Goal: Contribute content: Add original content to the website for others to see

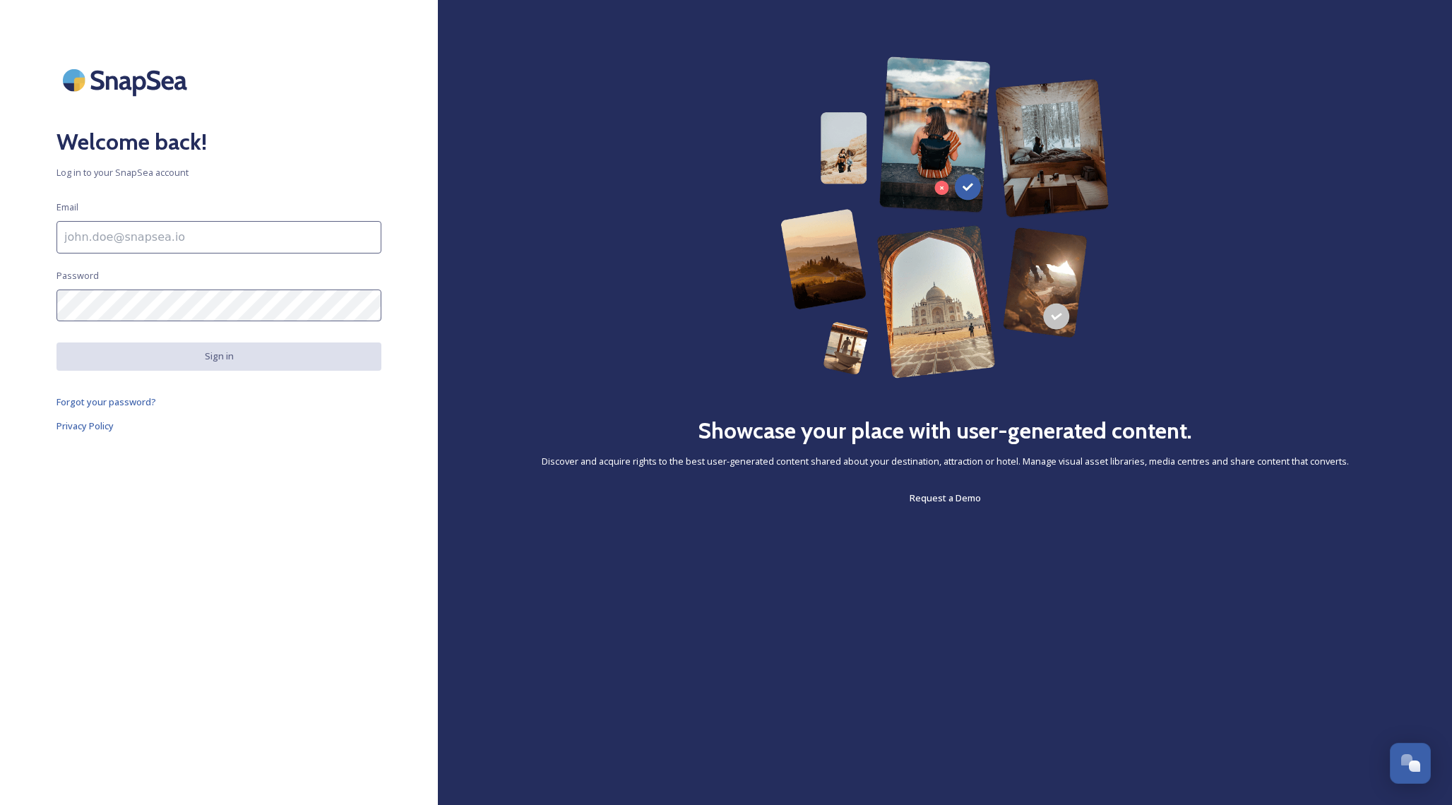
click at [107, 242] on input at bounding box center [218, 237] width 325 height 32
type input "[PERSON_NAME][EMAIL_ADDRESS][DOMAIN_NAME]"
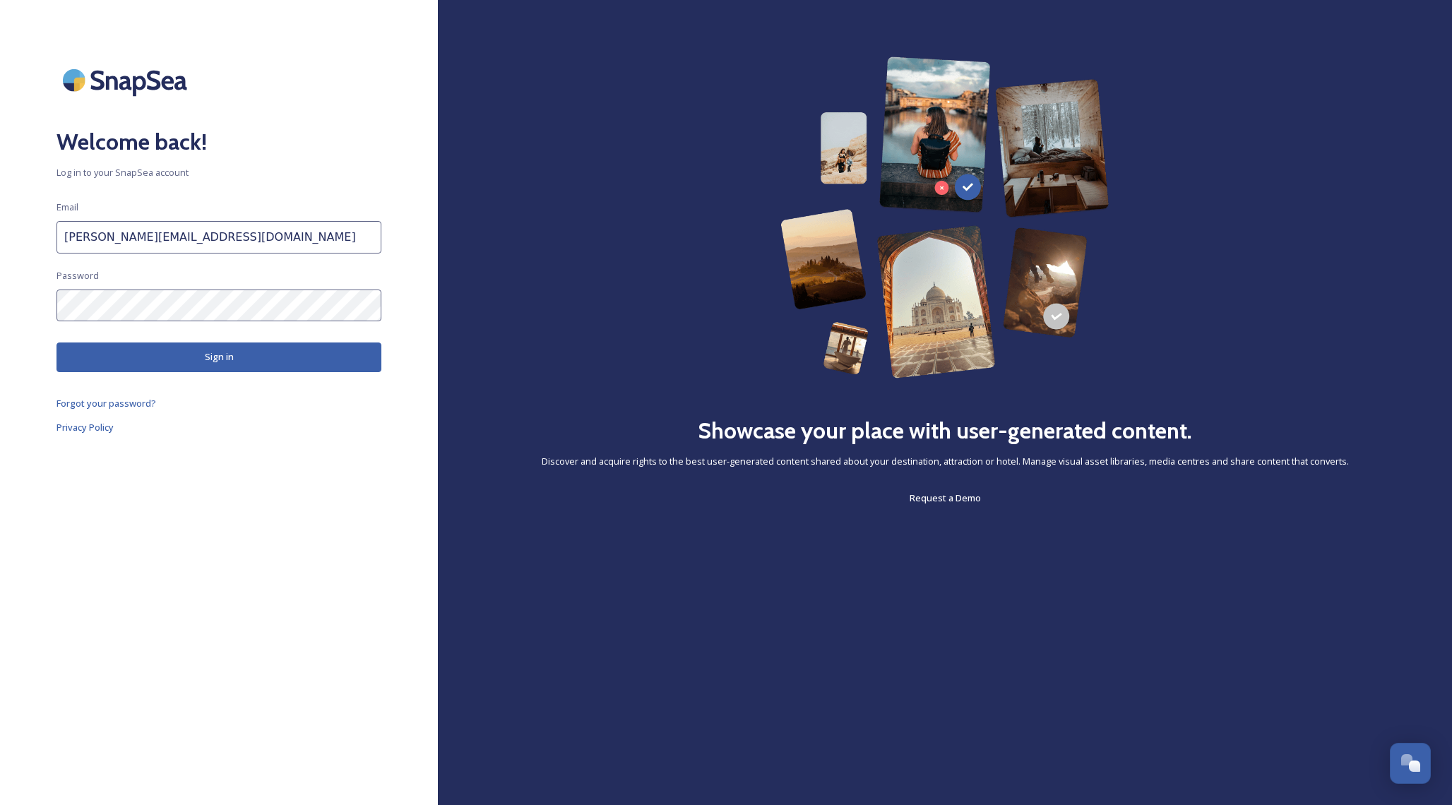
click at [220, 353] on button "Sign in" at bounding box center [218, 356] width 325 height 29
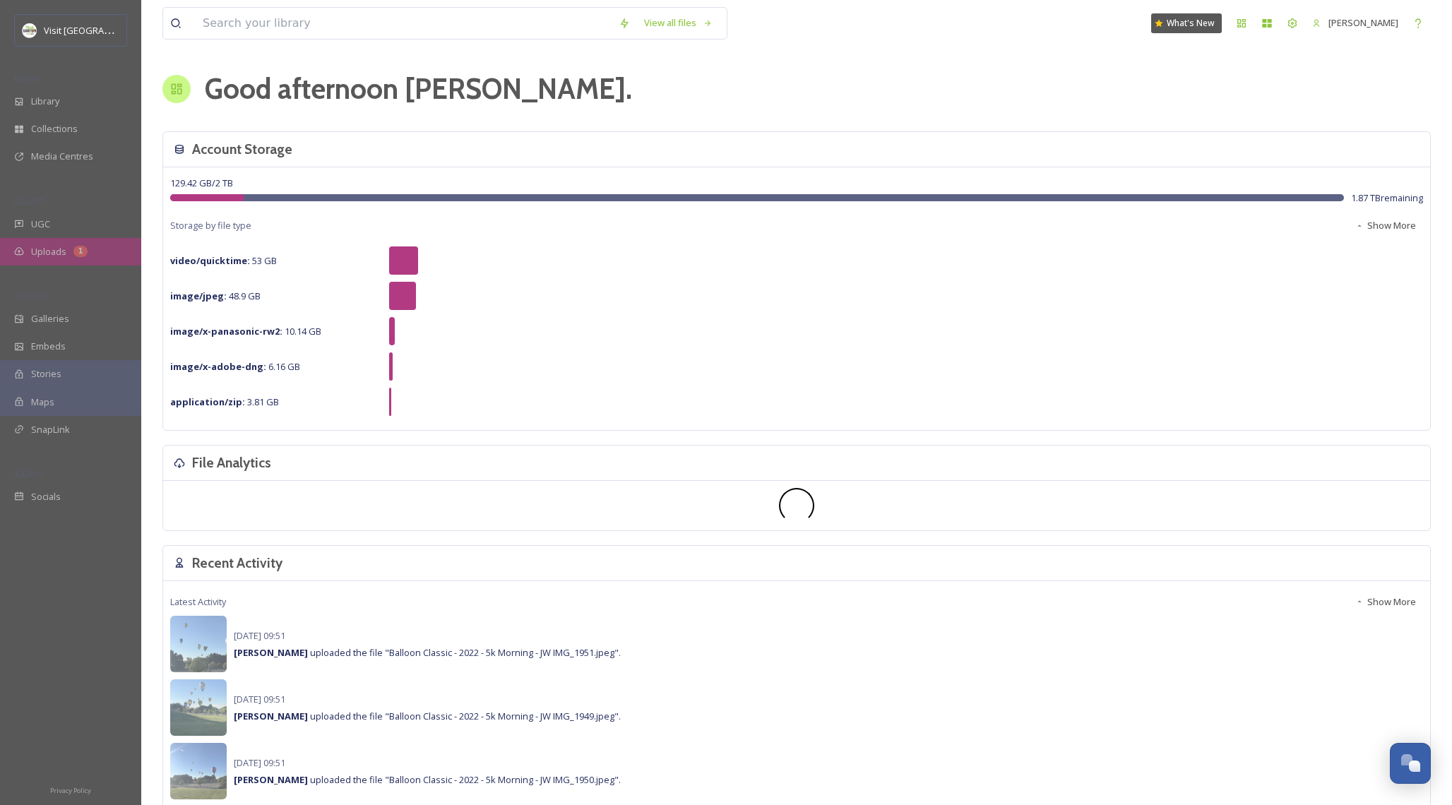
click at [41, 247] on span "Uploads" at bounding box center [48, 251] width 35 height 13
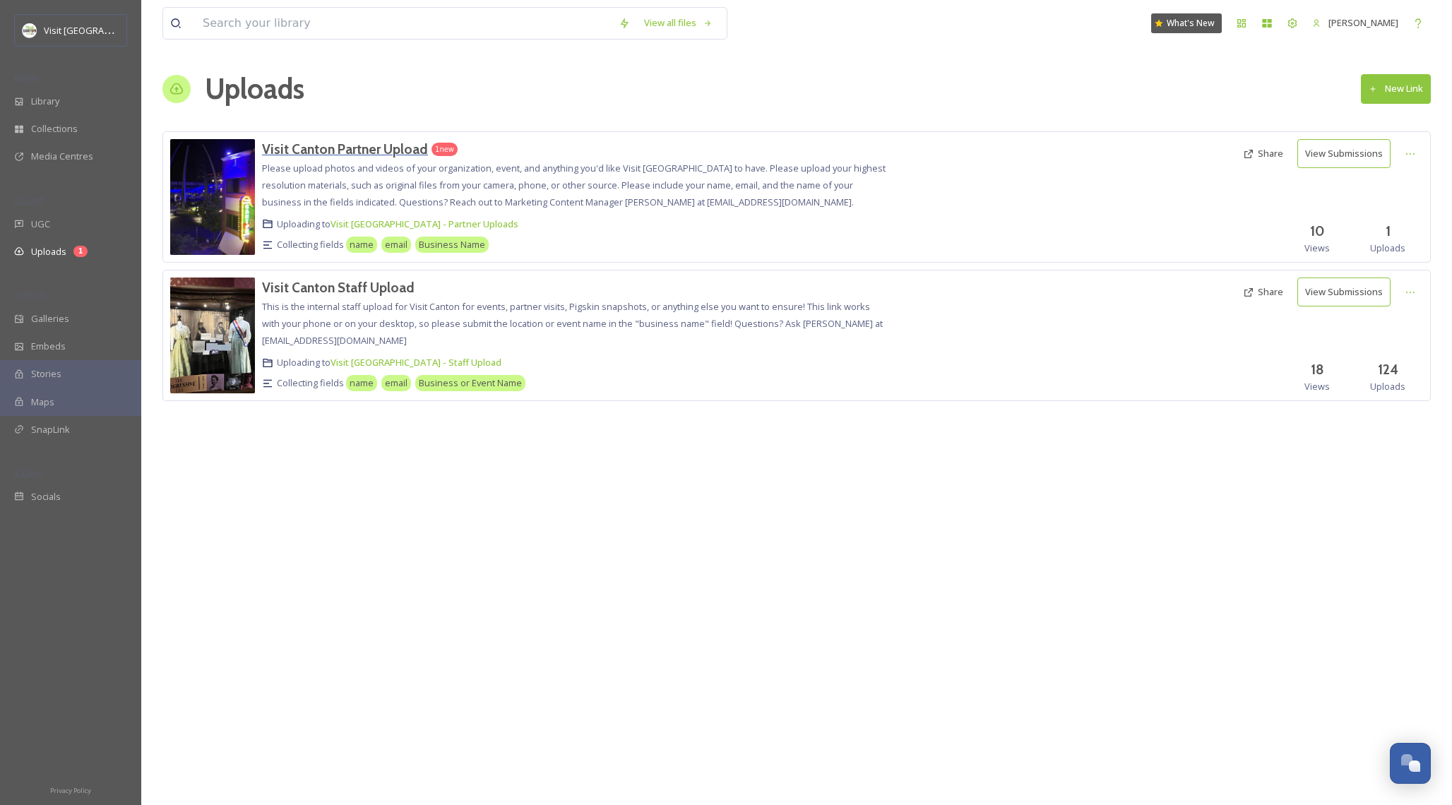
click at [372, 150] on h3 "Visit Canton Partner Upload" at bounding box center [345, 149] width 166 height 17
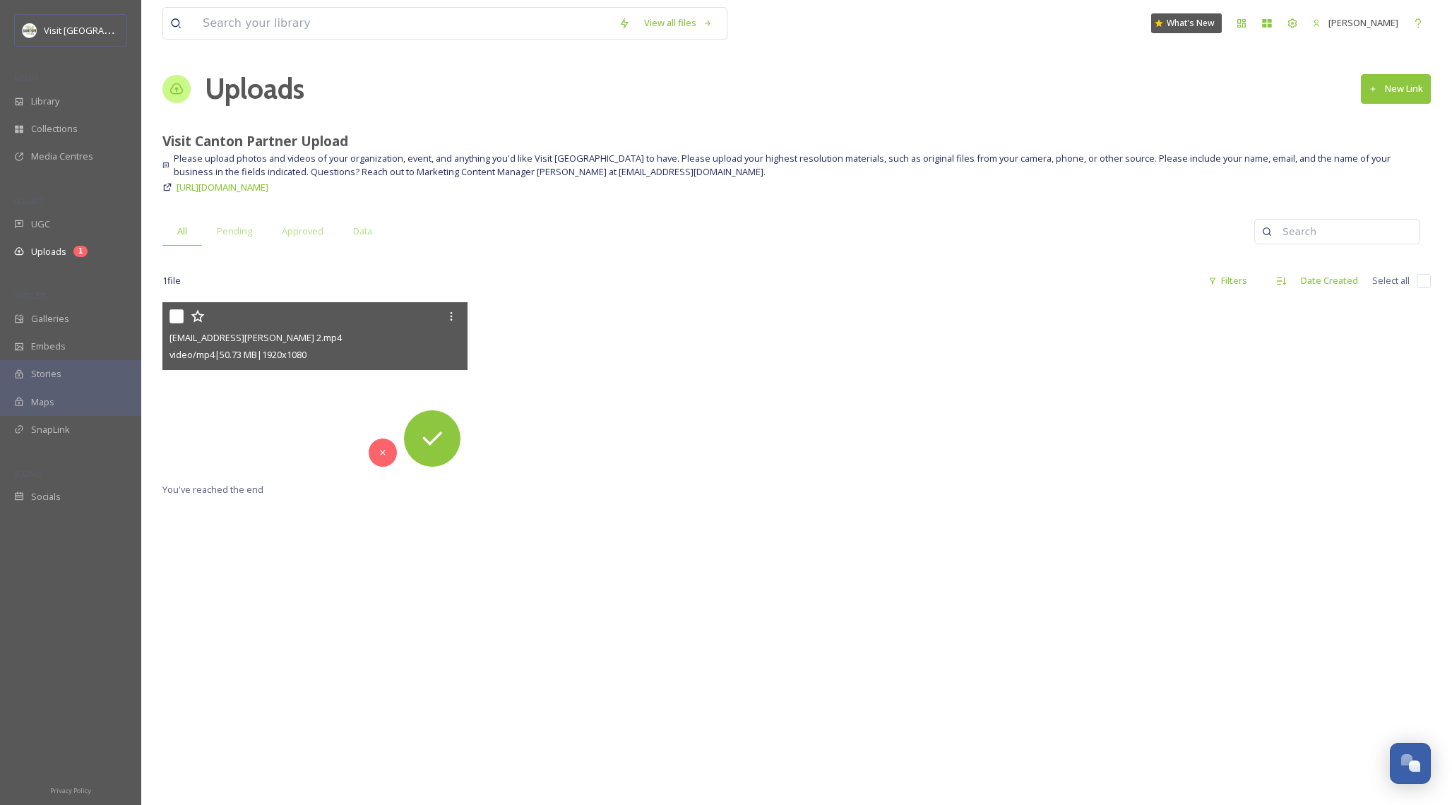
click at [249, 425] on video "ext_1758565552.809291_blake.schilling@cantonohio.gov-H-Shot-10 2.mp4" at bounding box center [314, 388] width 305 height 172
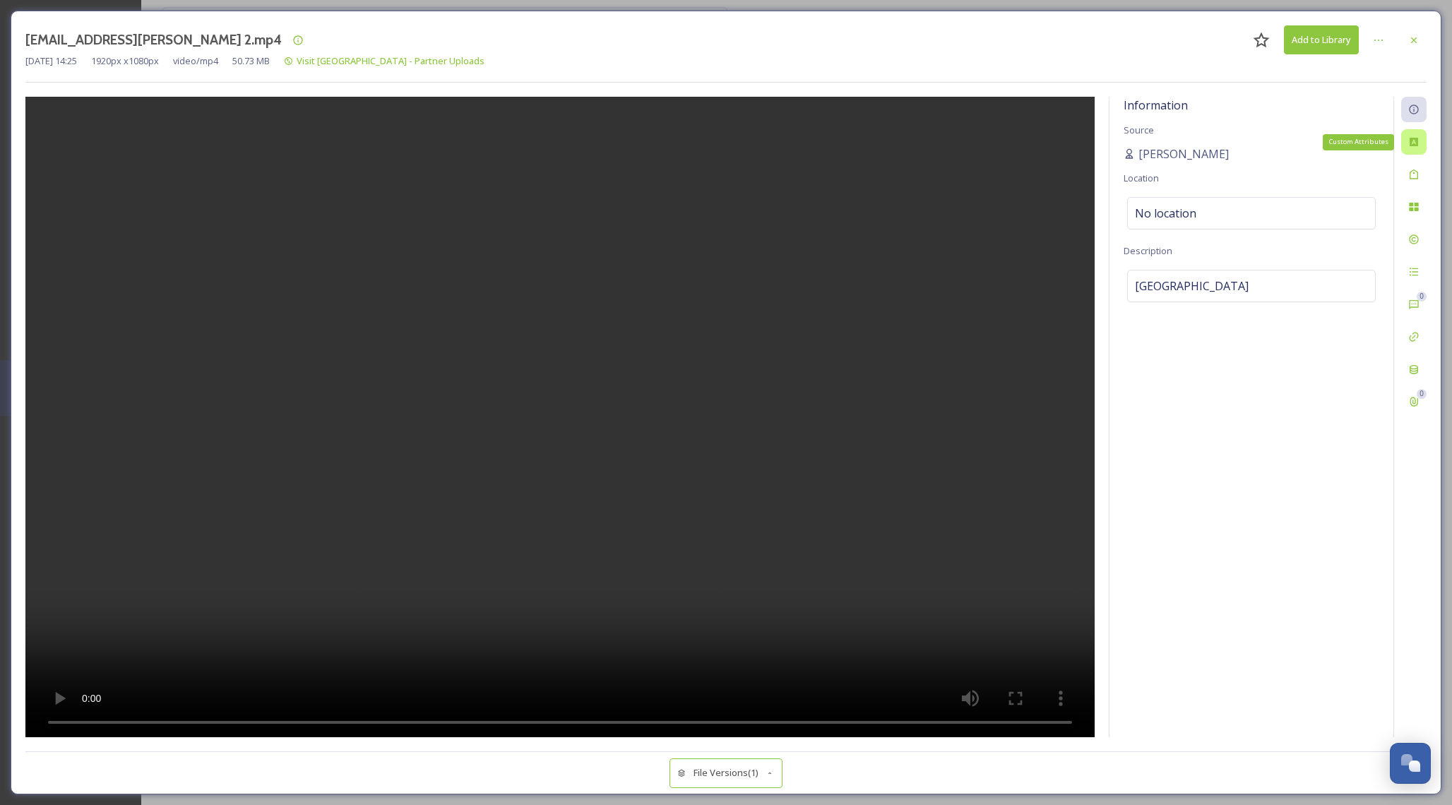
click at [1416, 148] on div "Custom Attributes" at bounding box center [1413, 141] width 25 height 25
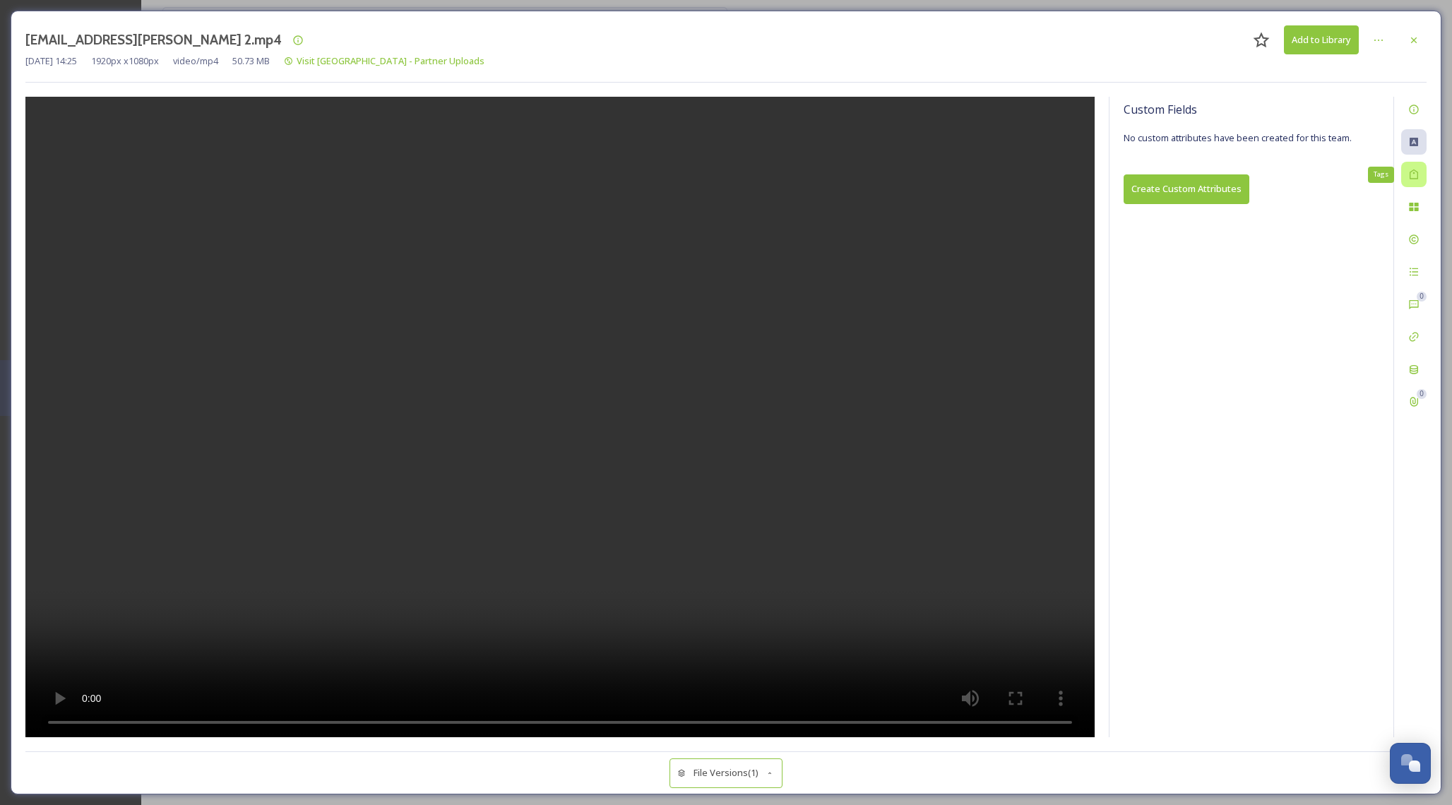
click at [1414, 174] on icon at bounding box center [1413, 174] width 11 height 11
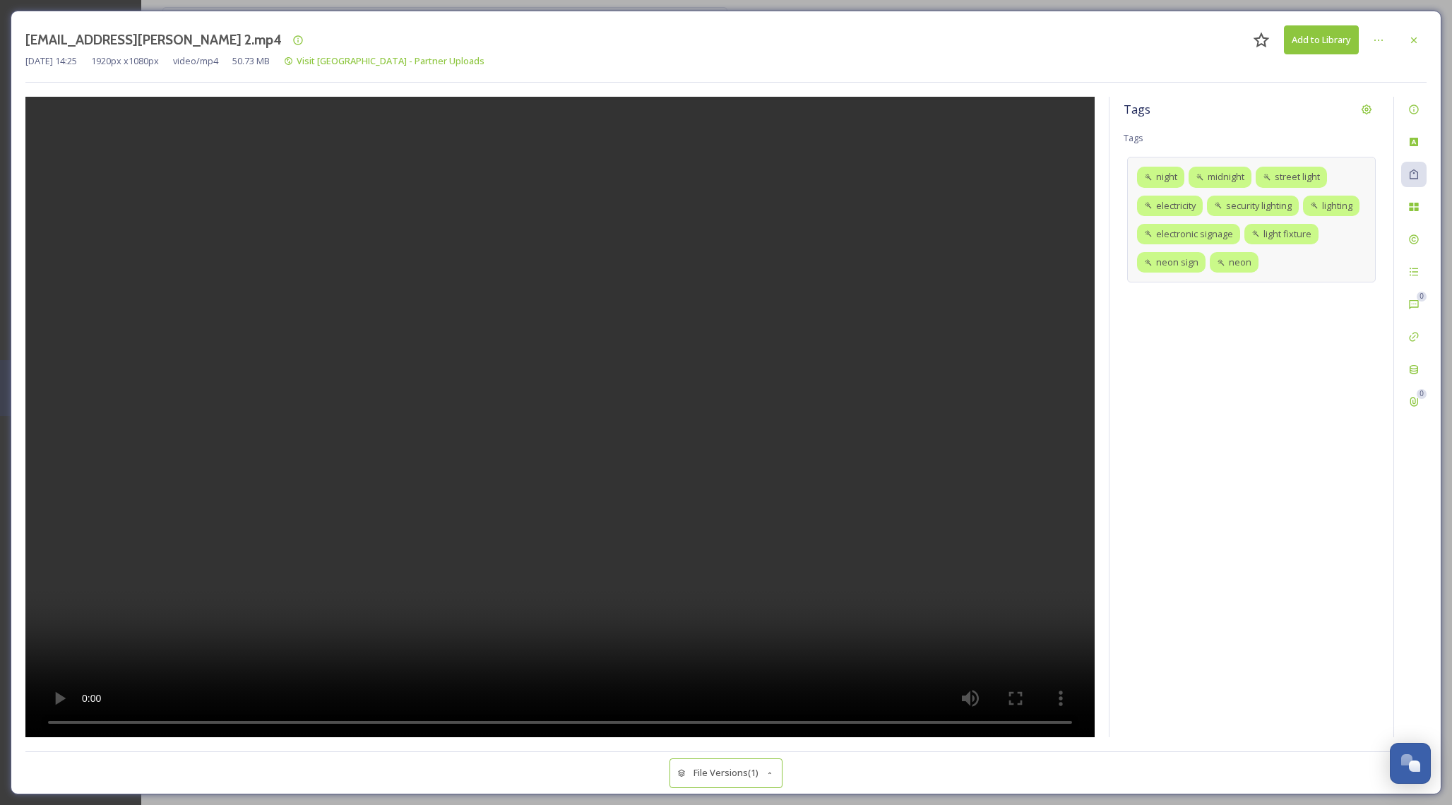
click at [1295, 261] on div "night midnight street light electricity security lighting lighting electronic s…" at bounding box center [1251, 220] width 249 height 126
click at [1205, 286] on input at bounding box center [1205, 286] width 141 height 17
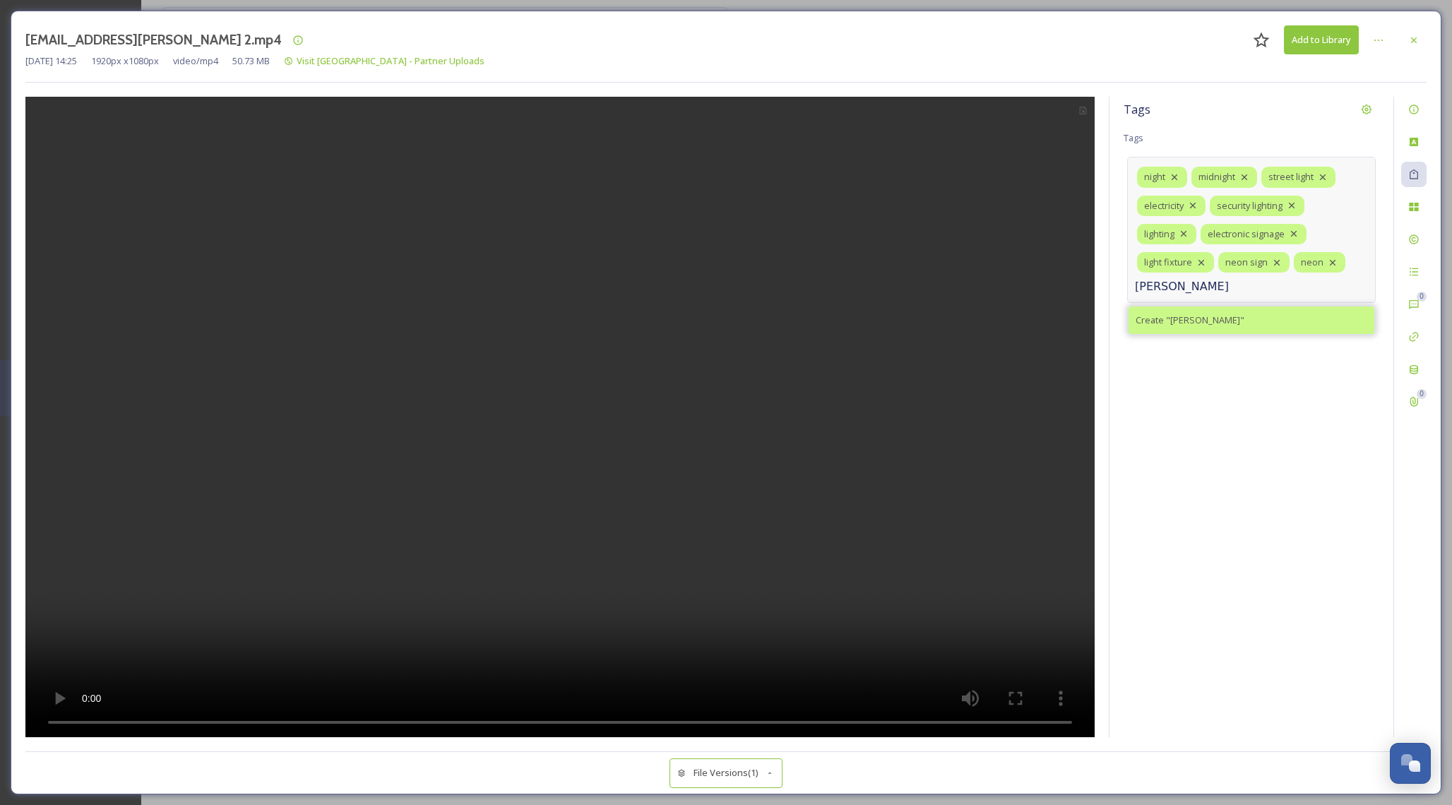
type input "[PERSON_NAME]"
click at [1196, 323] on span "Create " [PERSON_NAME] "" at bounding box center [1189, 320] width 109 height 13
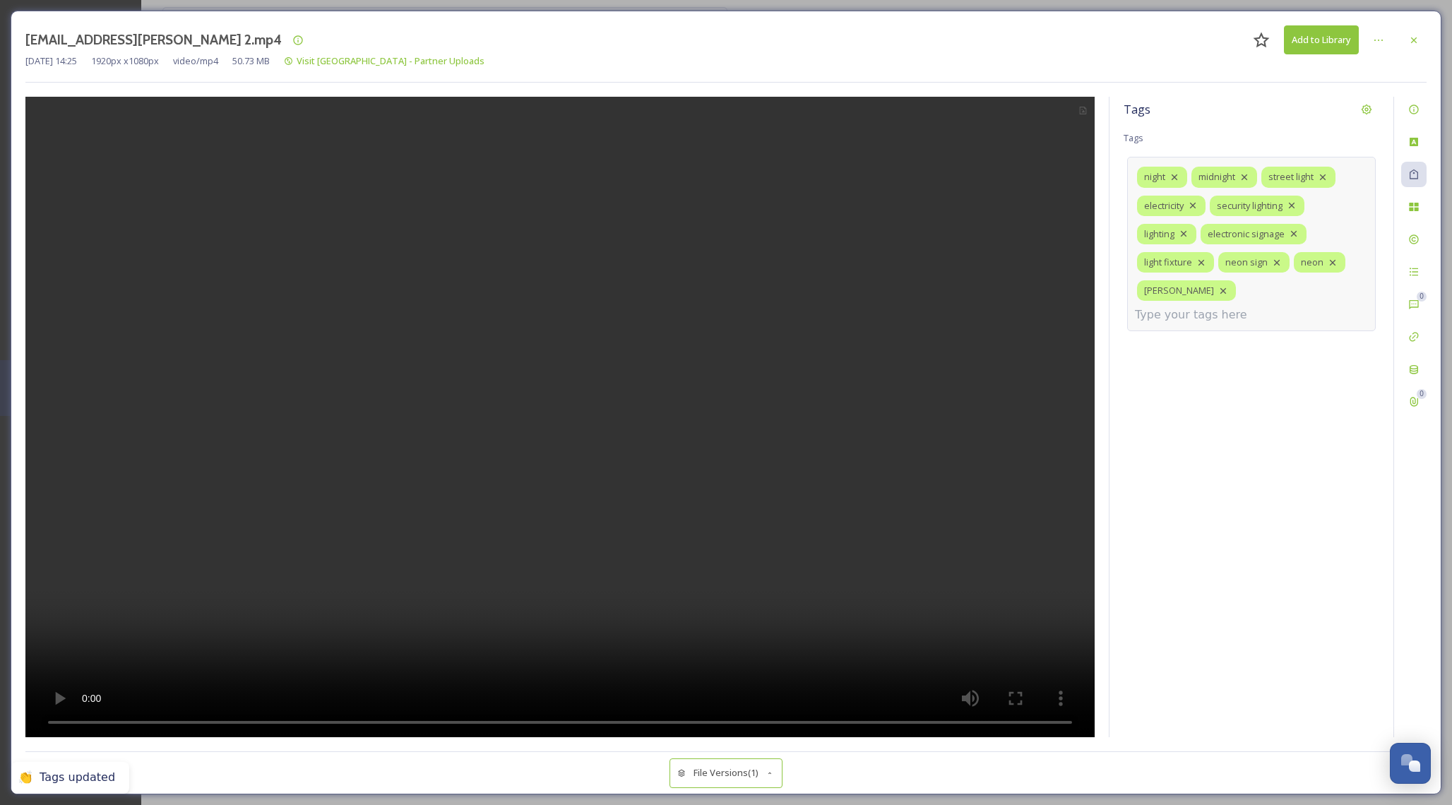
click at [1227, 306] on input at bounding box center [1205, 314] width 141 height 17
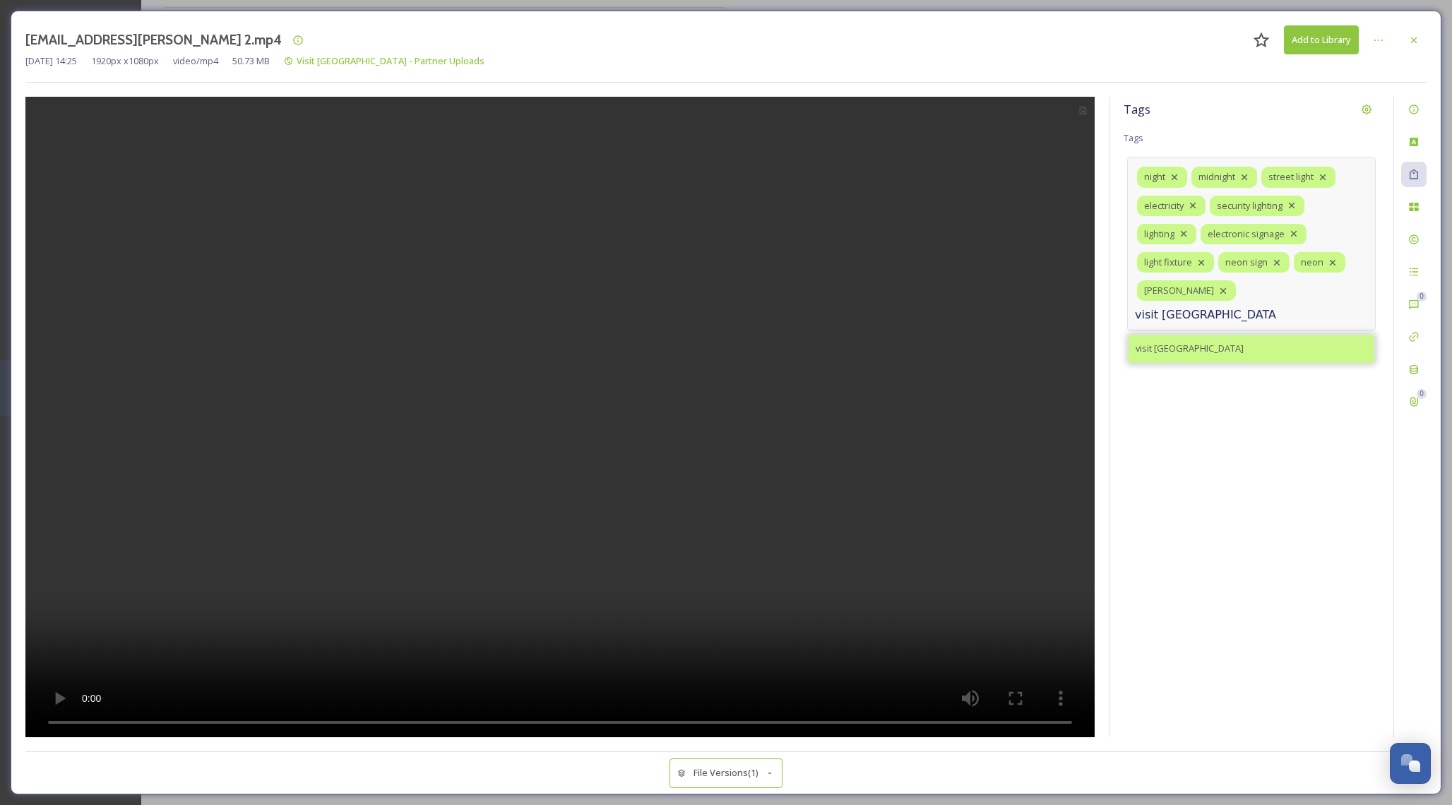
type input "visit [GEOGRAPHIC_DATA]"
click at [1196, 335] on div "visit [GEOGRAPHIC_DATA]" at bounding box center [1251, 349] width 246 height 28
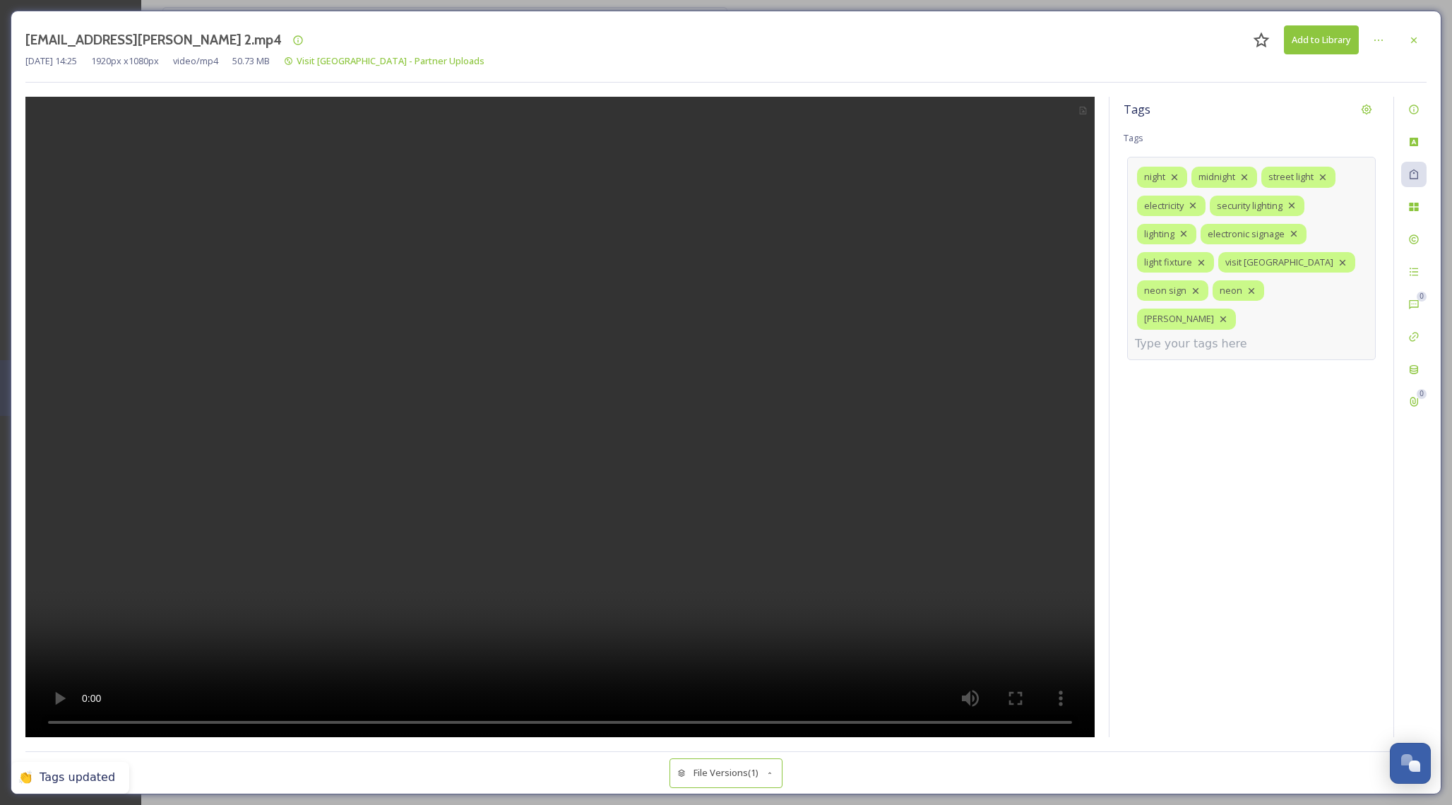
click at [1201, 335] on input at bounding box center [1205, 343] width 141 height 17
type input "c"
type input "f"
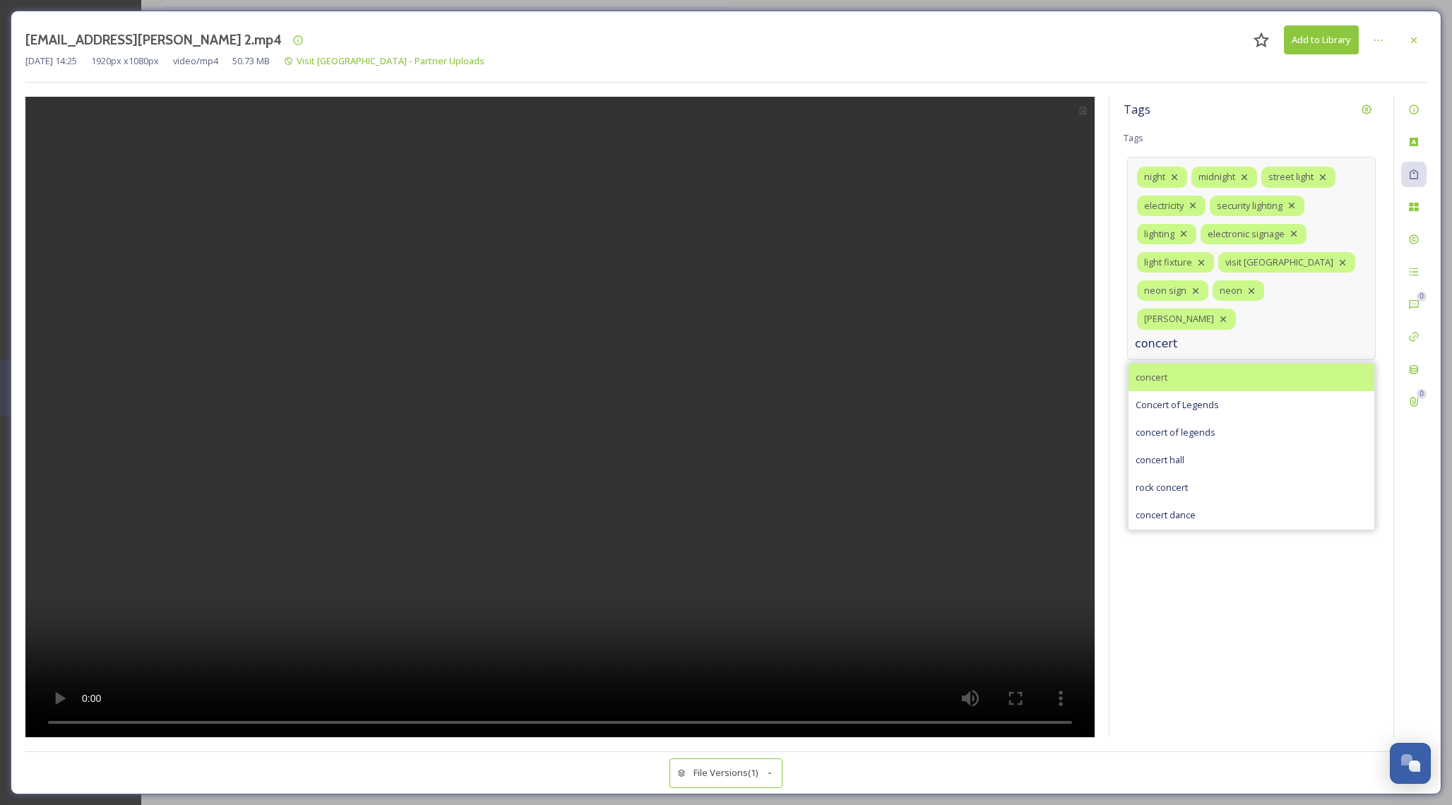
type input "concert"
click at [1162, 364] on div "concert" at bounding box center [1251, 378] width 246 height 28
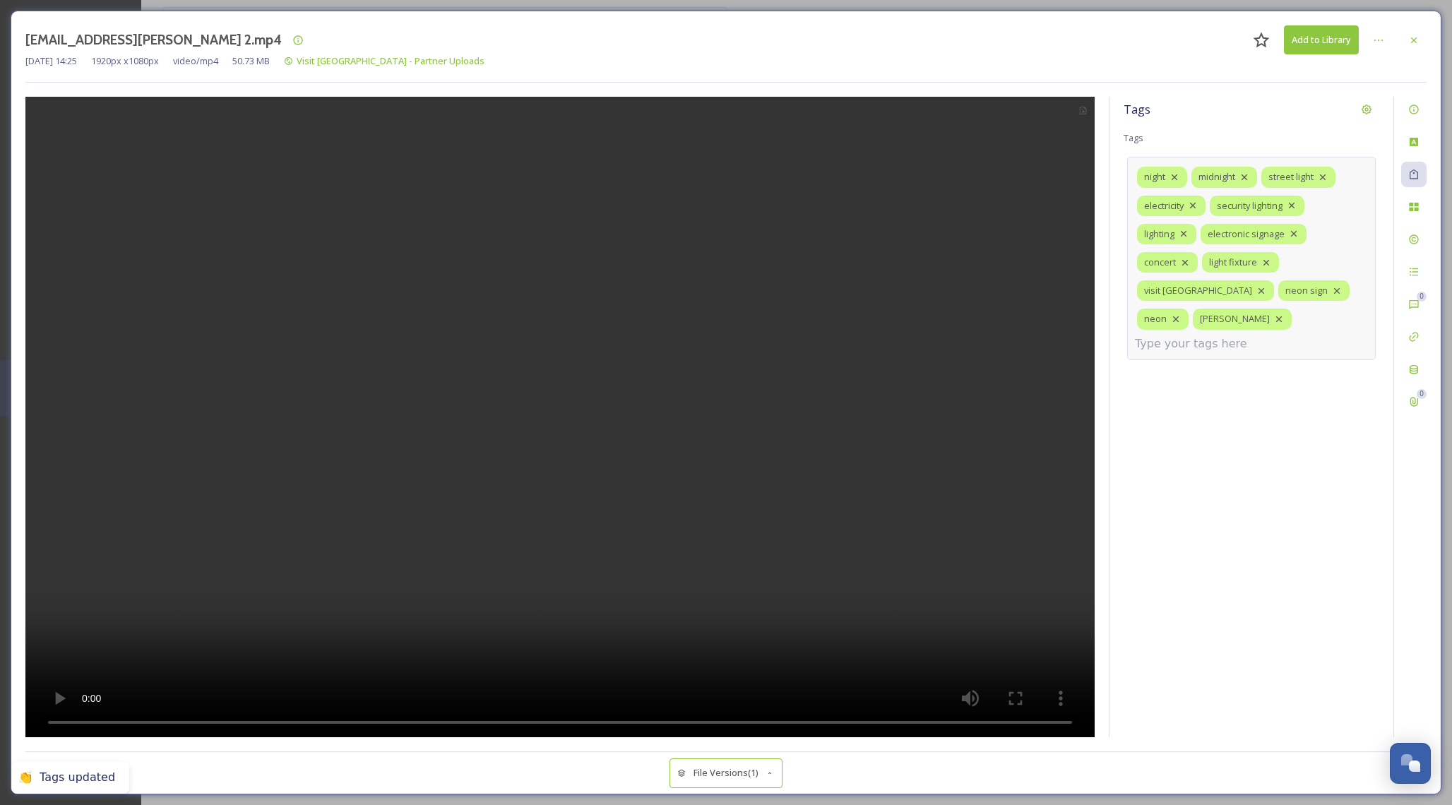
click at [1176, 335] on input at bounding box center [1205, 343] width 141 height 17
type input "m"
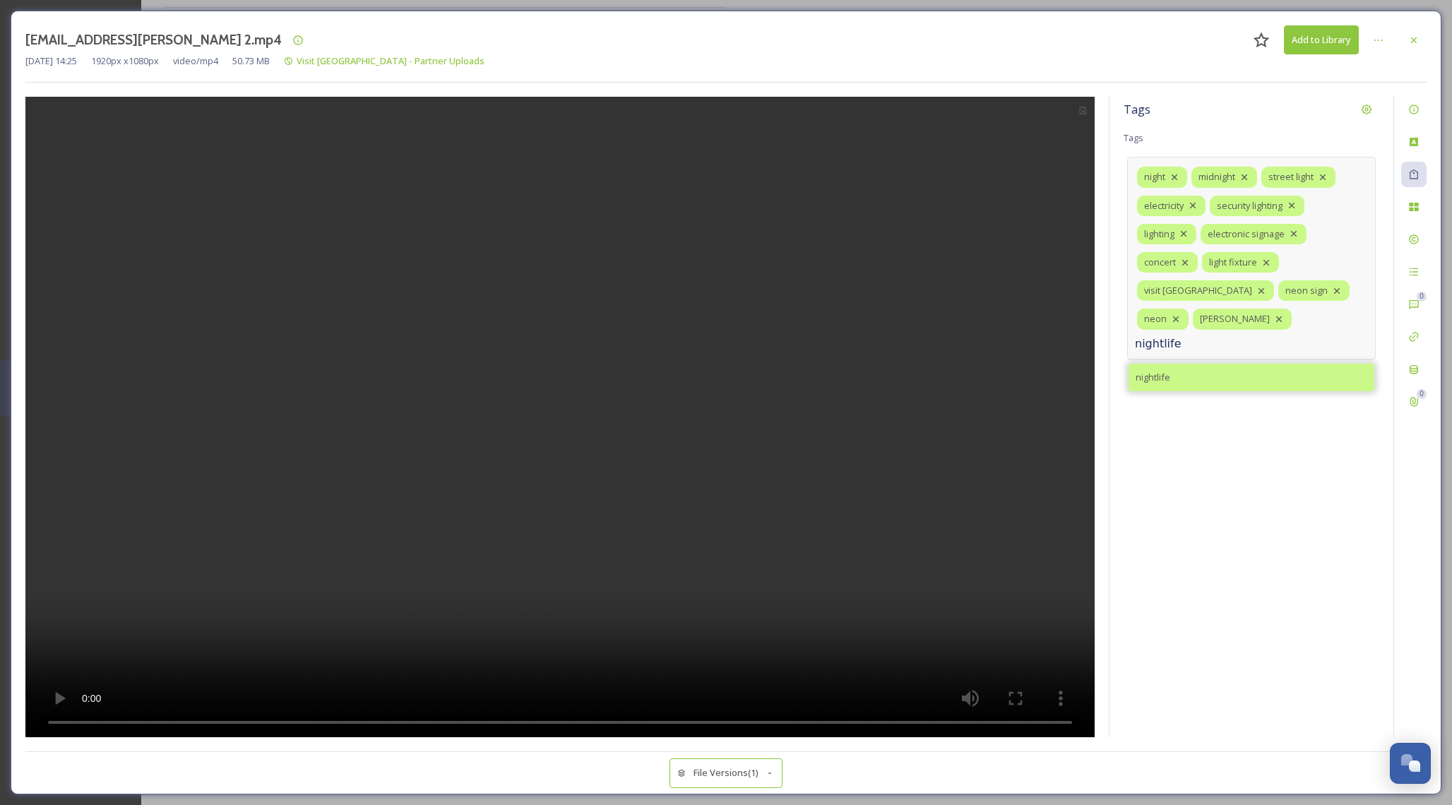
type input "nightlife"
click at [1151, 371] on span "nightlife" at bounding box center [1152, 377] width 35 height 13
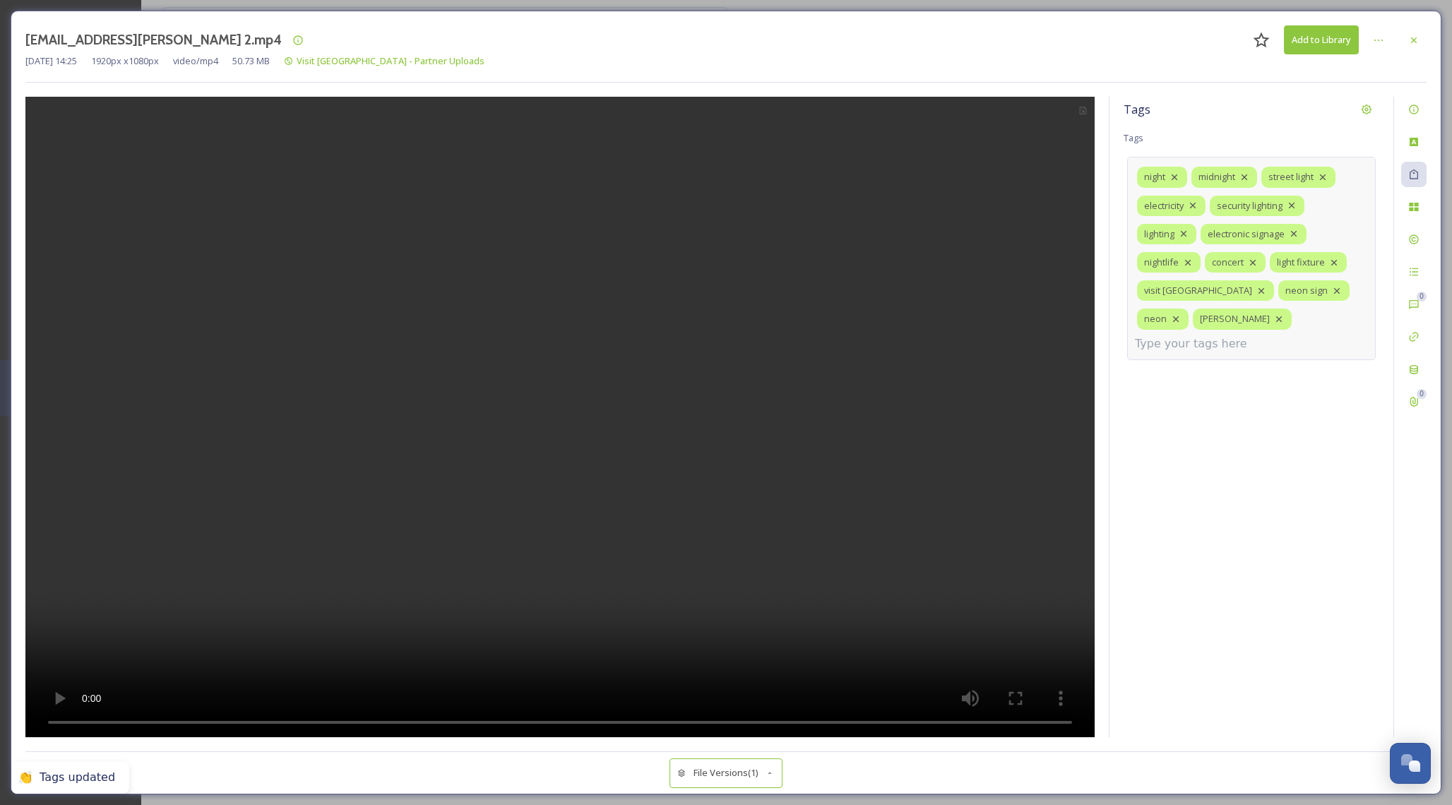
click at [1236, 329] on div "night midnight street light electricity security lighting lighting electronic s…" at bounding box center [1251, 258] width 249 height 203
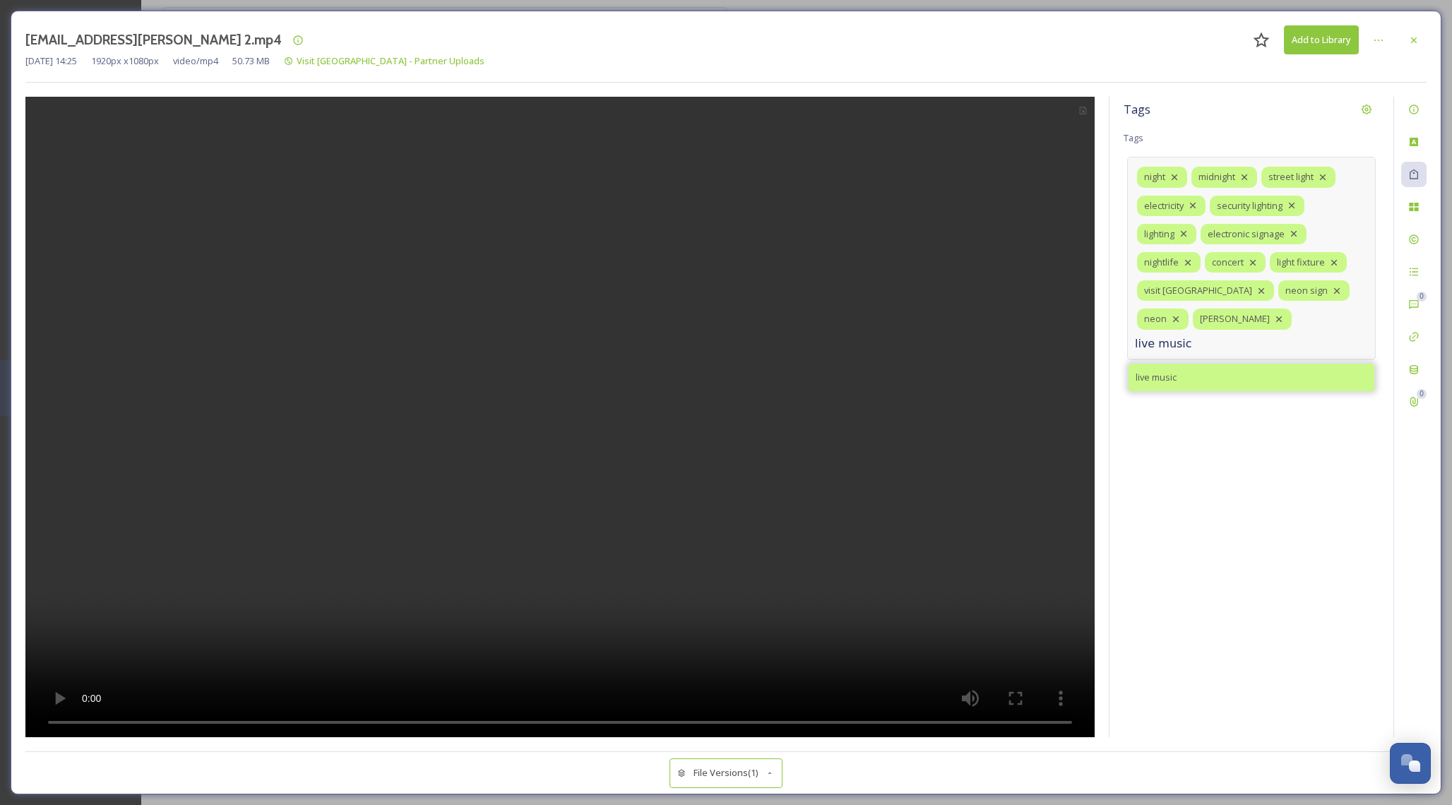
type input "live music"
click at [1239, 364] on div "live music" at bounding box center [1251, 378] width 246 height 28
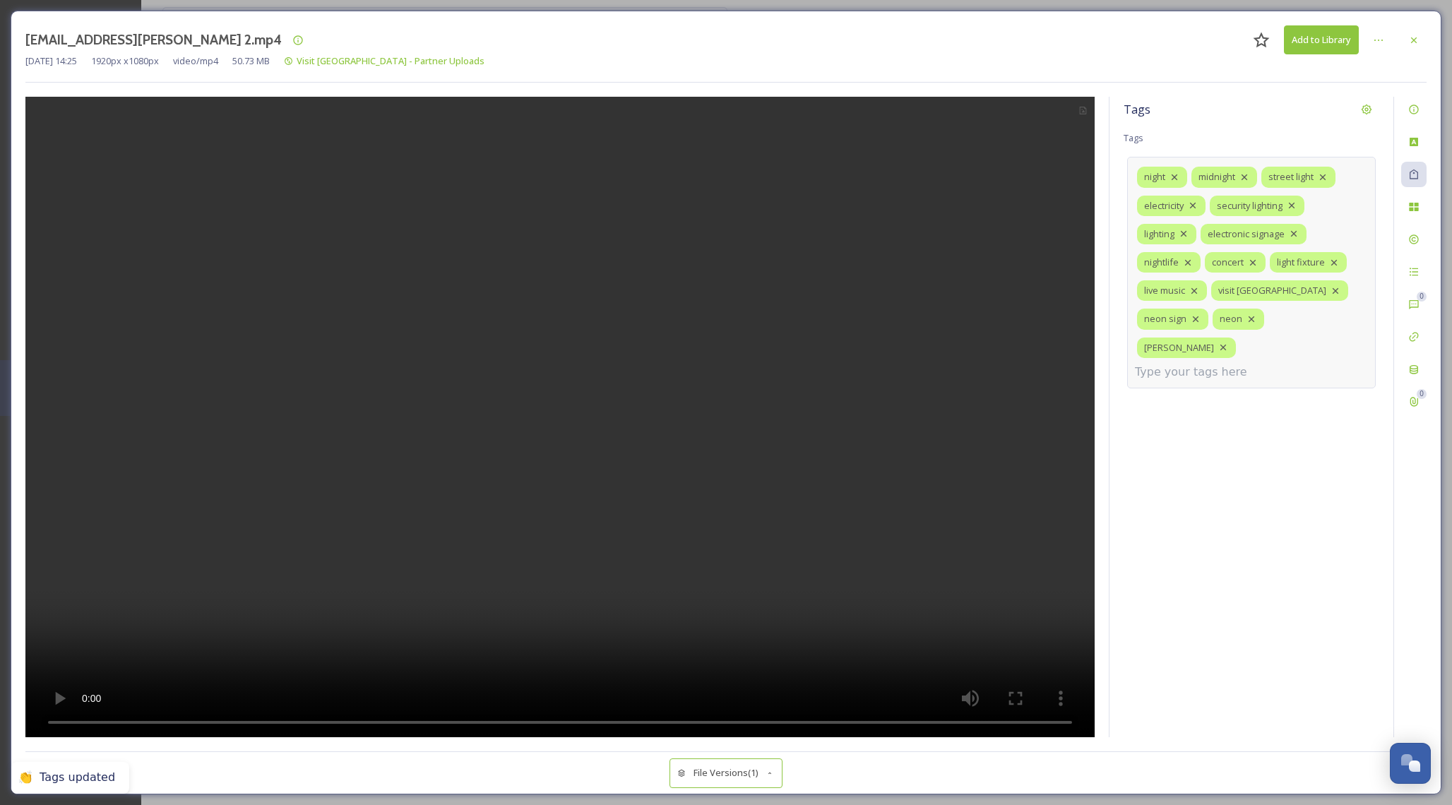
click at [1278, 347] on div "night midnight street light electricity security lighting lighting electronic s…" at bounding box center [1251, 272] width 249 height 231
click at [1207, 364] on input at bounding box center [1205, 372] width 141 height 17
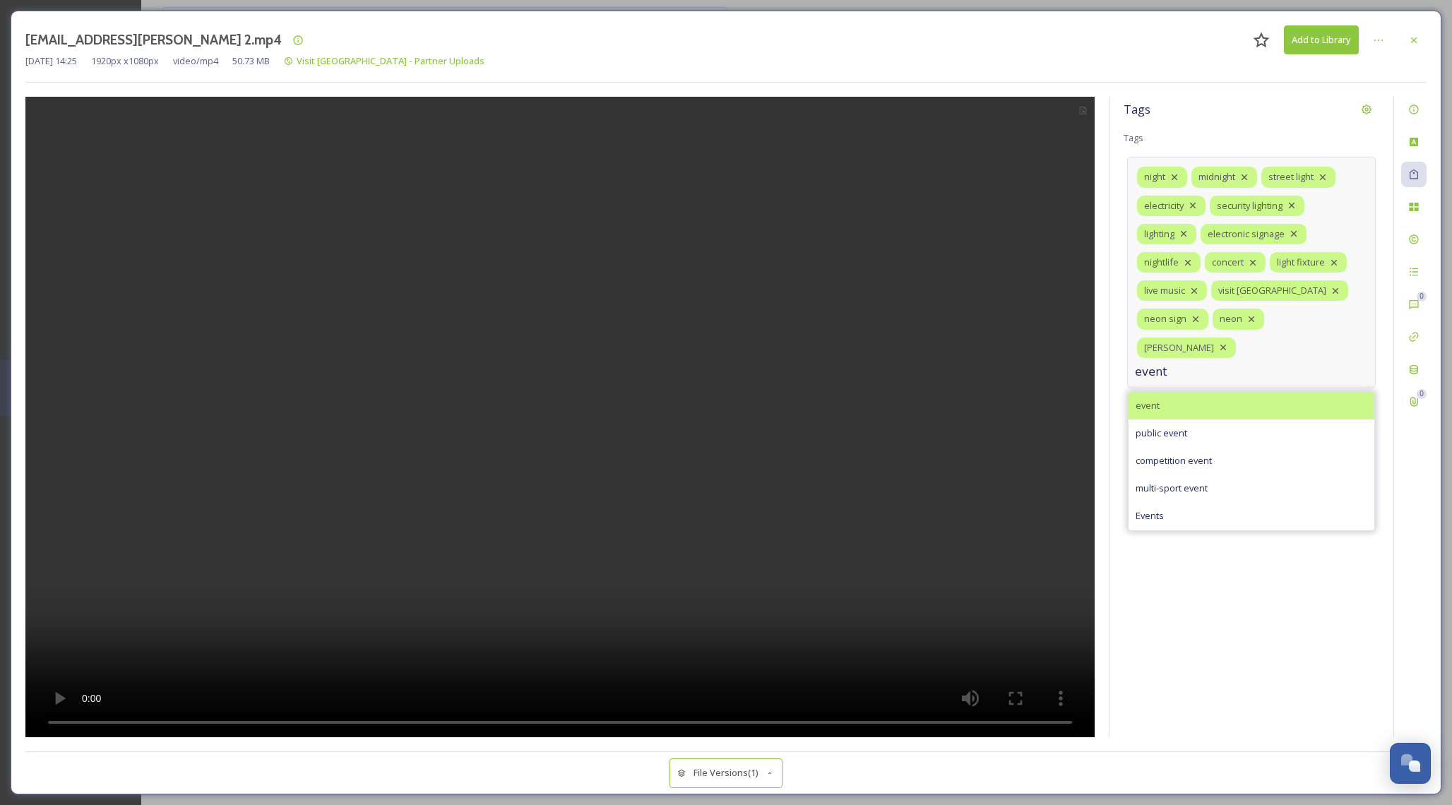
type input "event"
click at [1181, 392] on div "event" at bounding box center [1251, 406] width 246 height 28
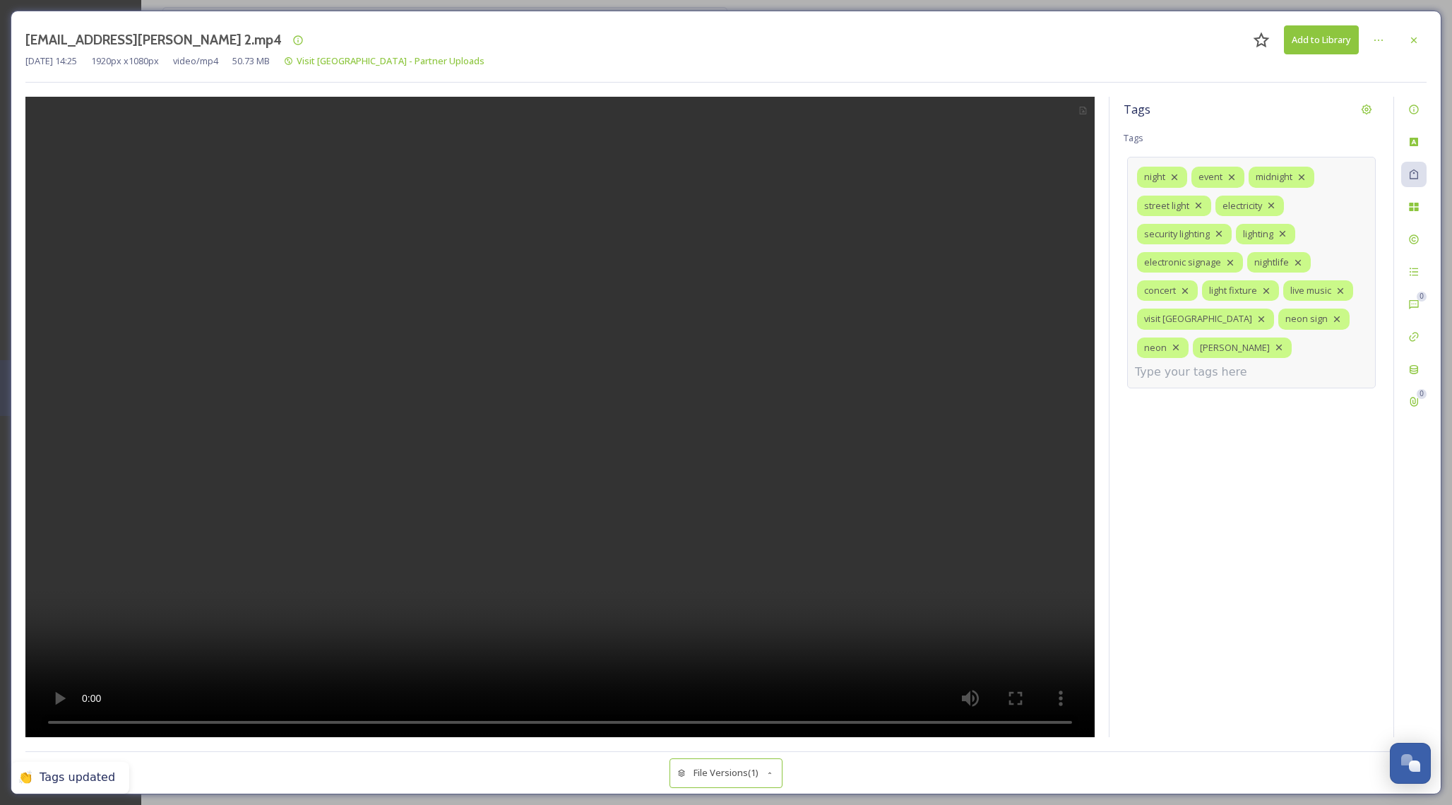
click at [1332, 54] on div "[DATE] 14:25 1920 px x 1080 px video/mp4 50.73 MB Visit Canton - Partner Uploads" at bounding box center [725, 60] width 1401 height 13
click at [1332, 40] on button "Add to Library" at bounding box center [1321, 39] width 75 height 29
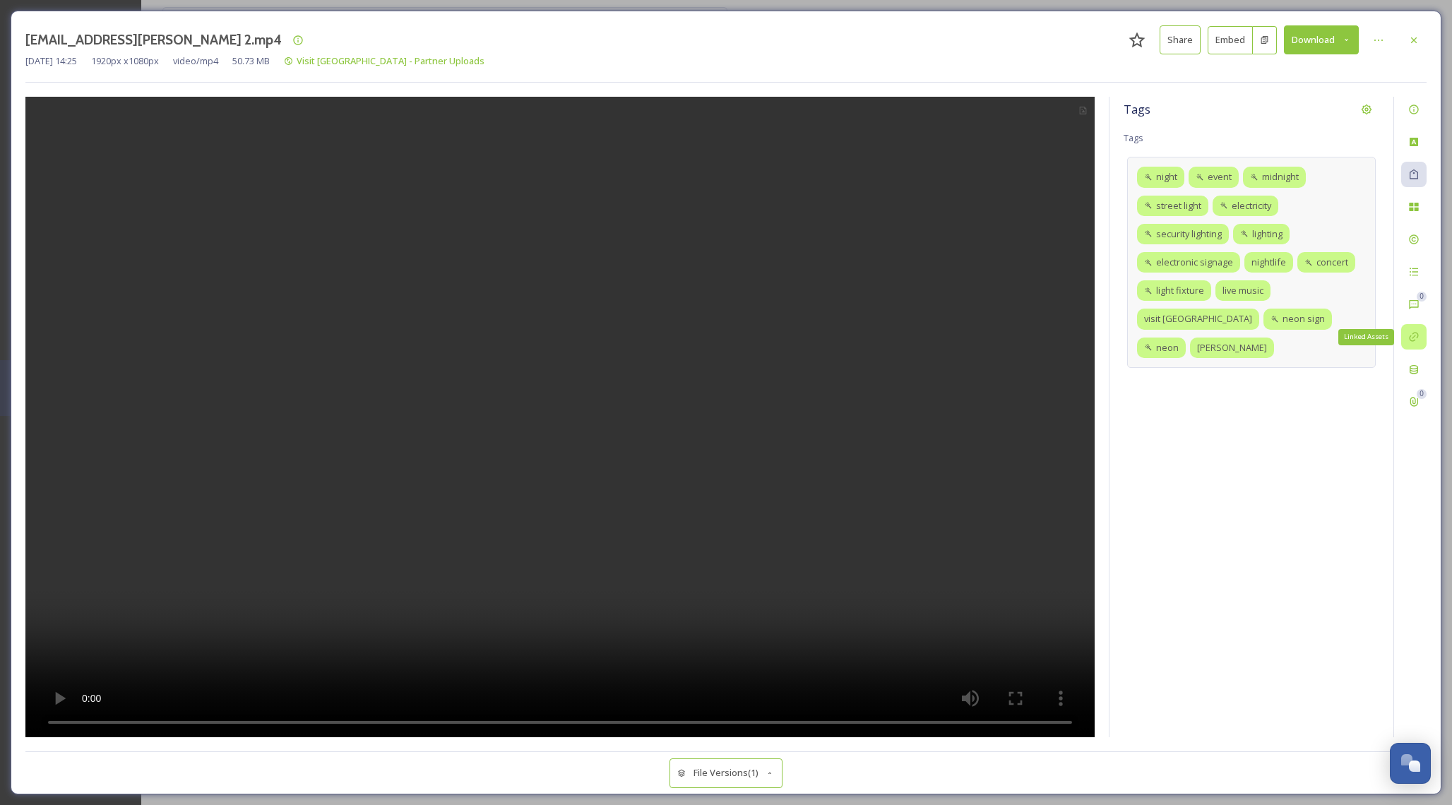
click at [1414, 331] on icon at bounding box center [1413, 336] width 11 height 11
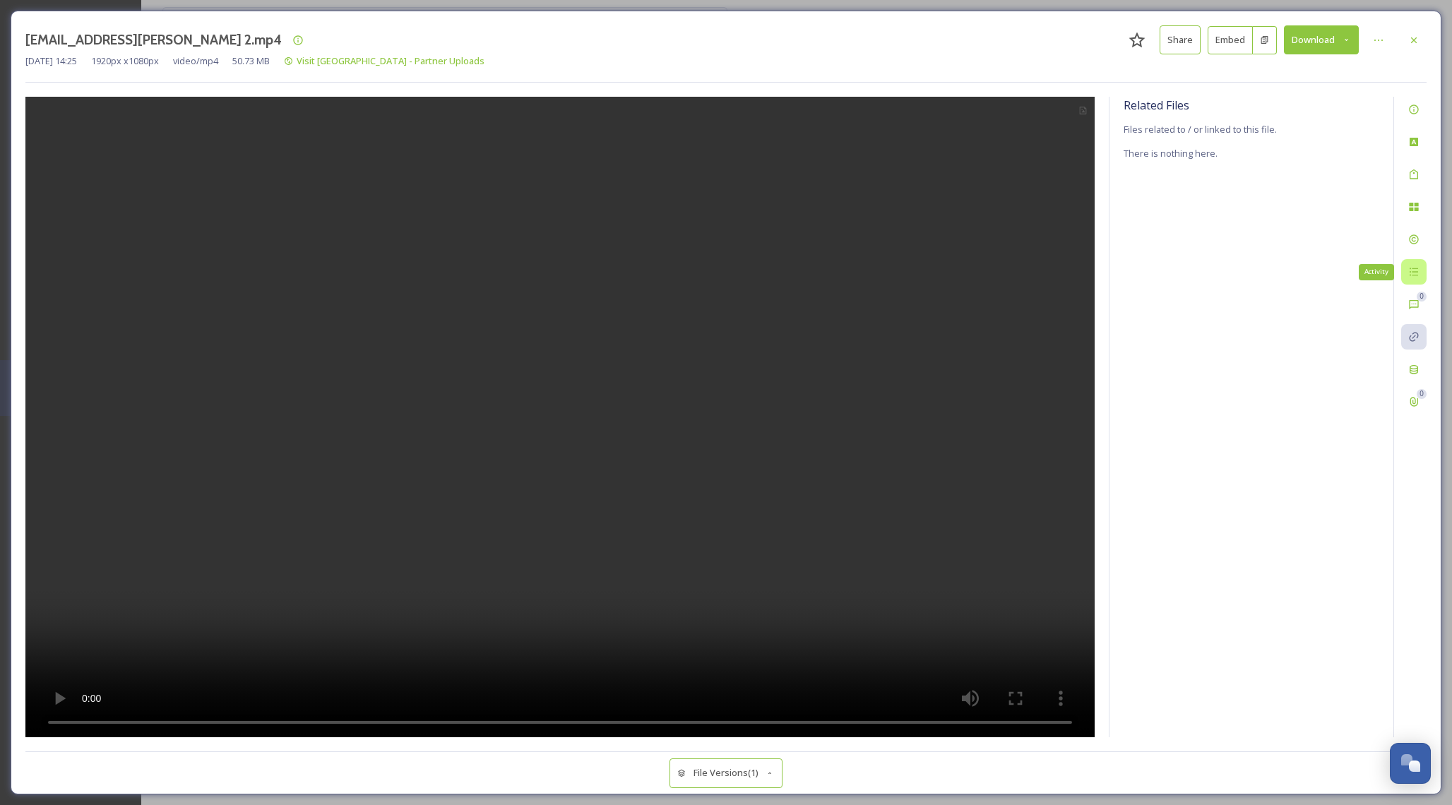
click at [1417, 272] on icon at bounding box center [1413, 271] width 11 height 11
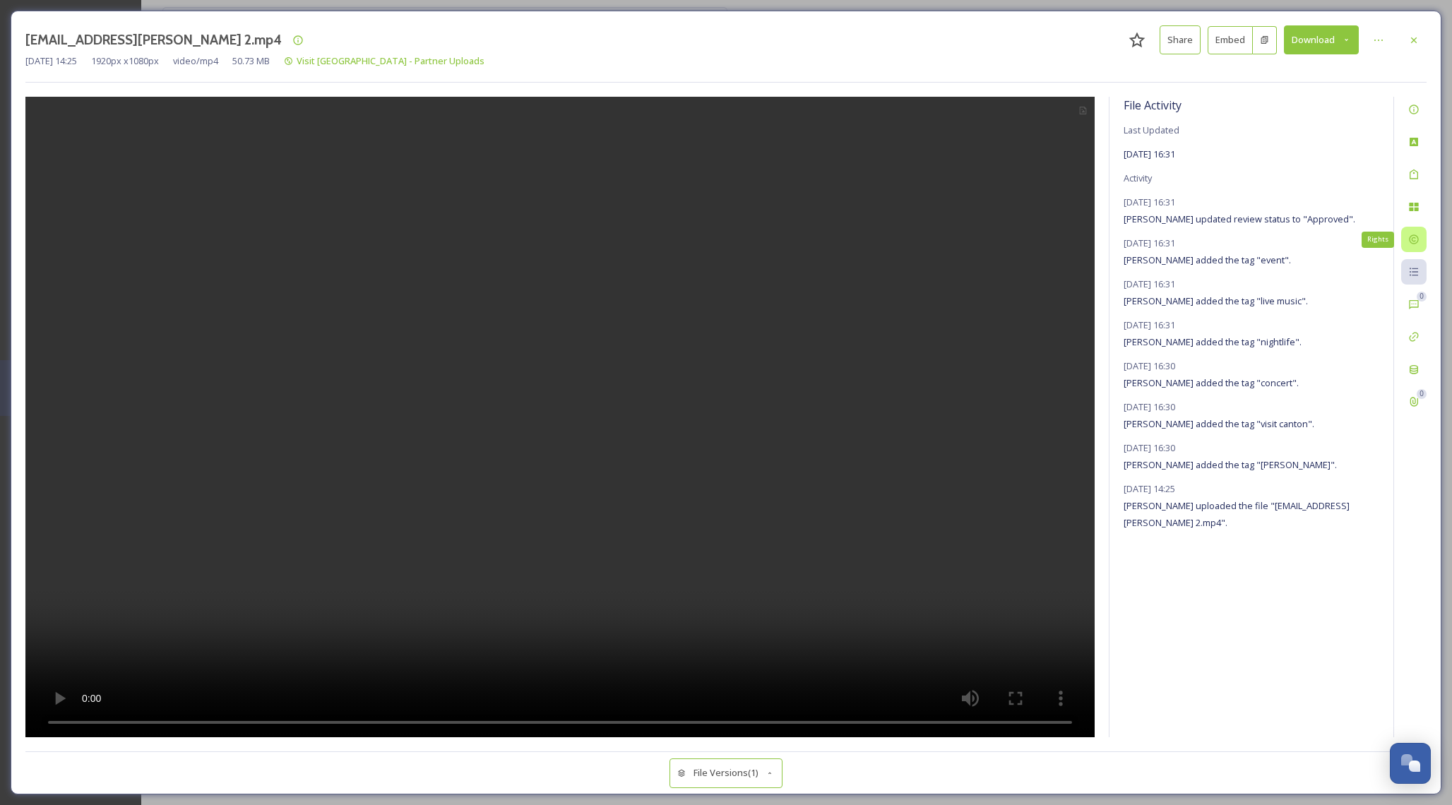
click at [1419, 251] on div "Rights" at bounding box center [1413, 239] width 25 height 25
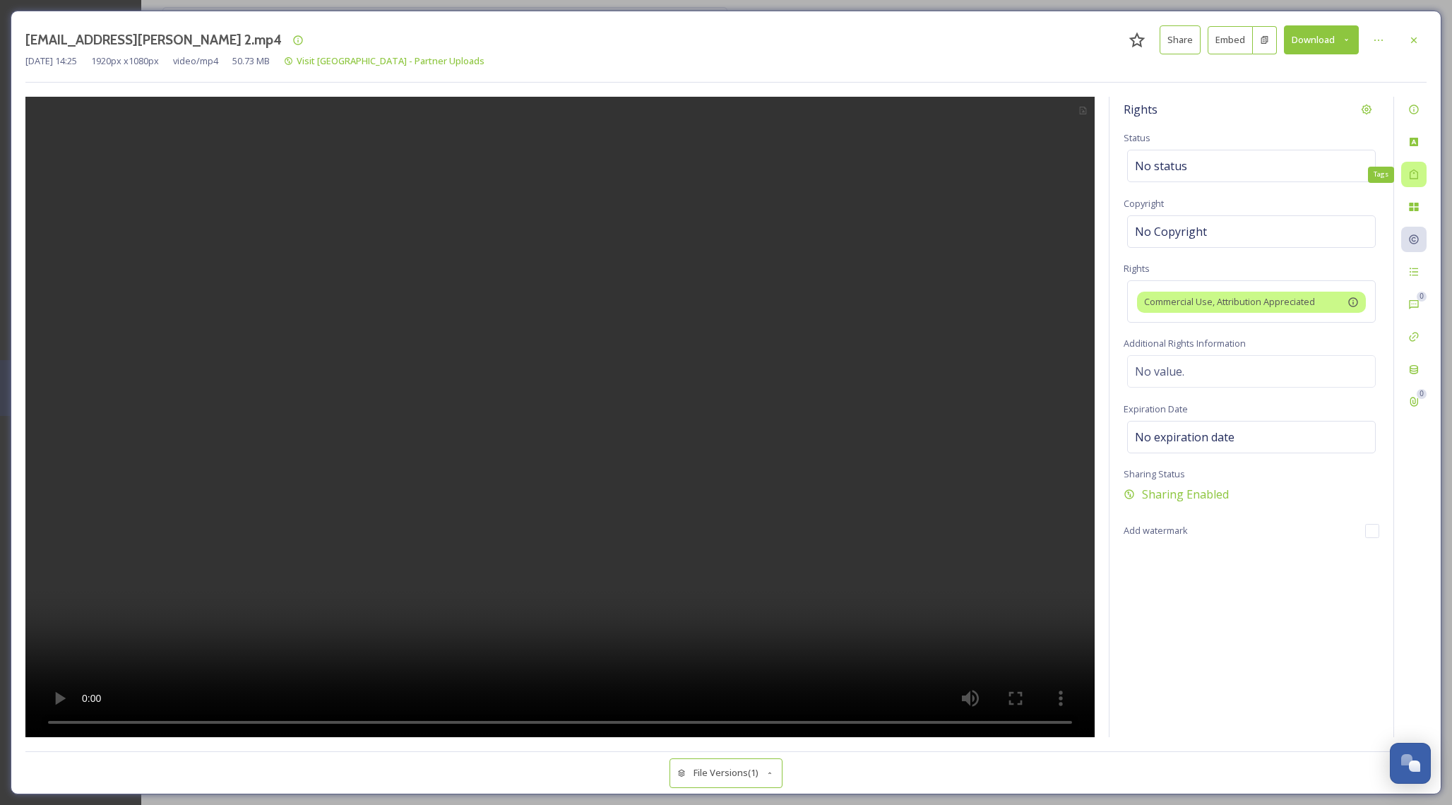
click at [1407, 177] on div "Tags" at bounding box center [1413, 174] width 25 height 25
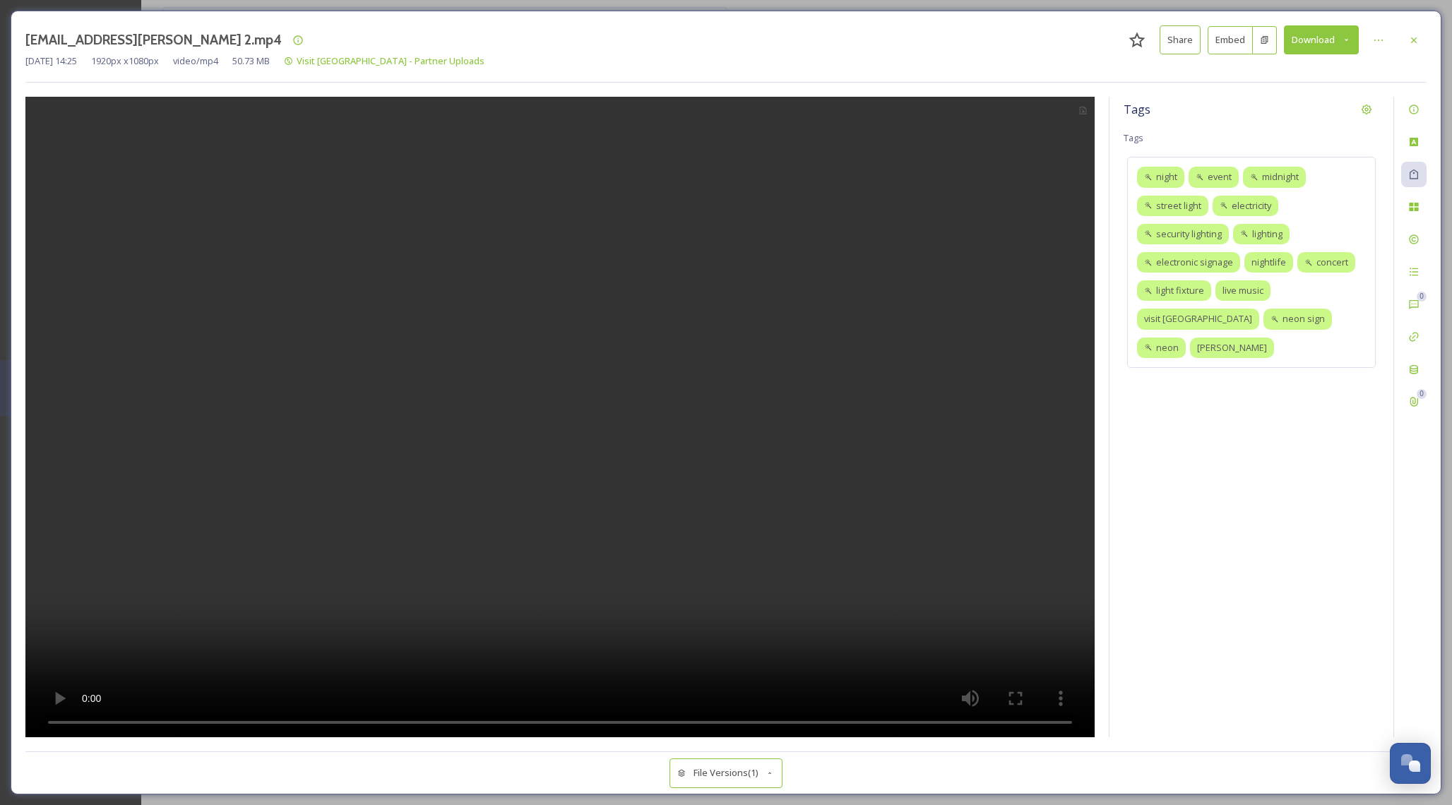
click at [1414, 220] on div "0 0" at bounding box center [1409, 417] width 33 height 640
click at [1414, 201] on icon at bounding box center [1413, 206] width 11 height 11
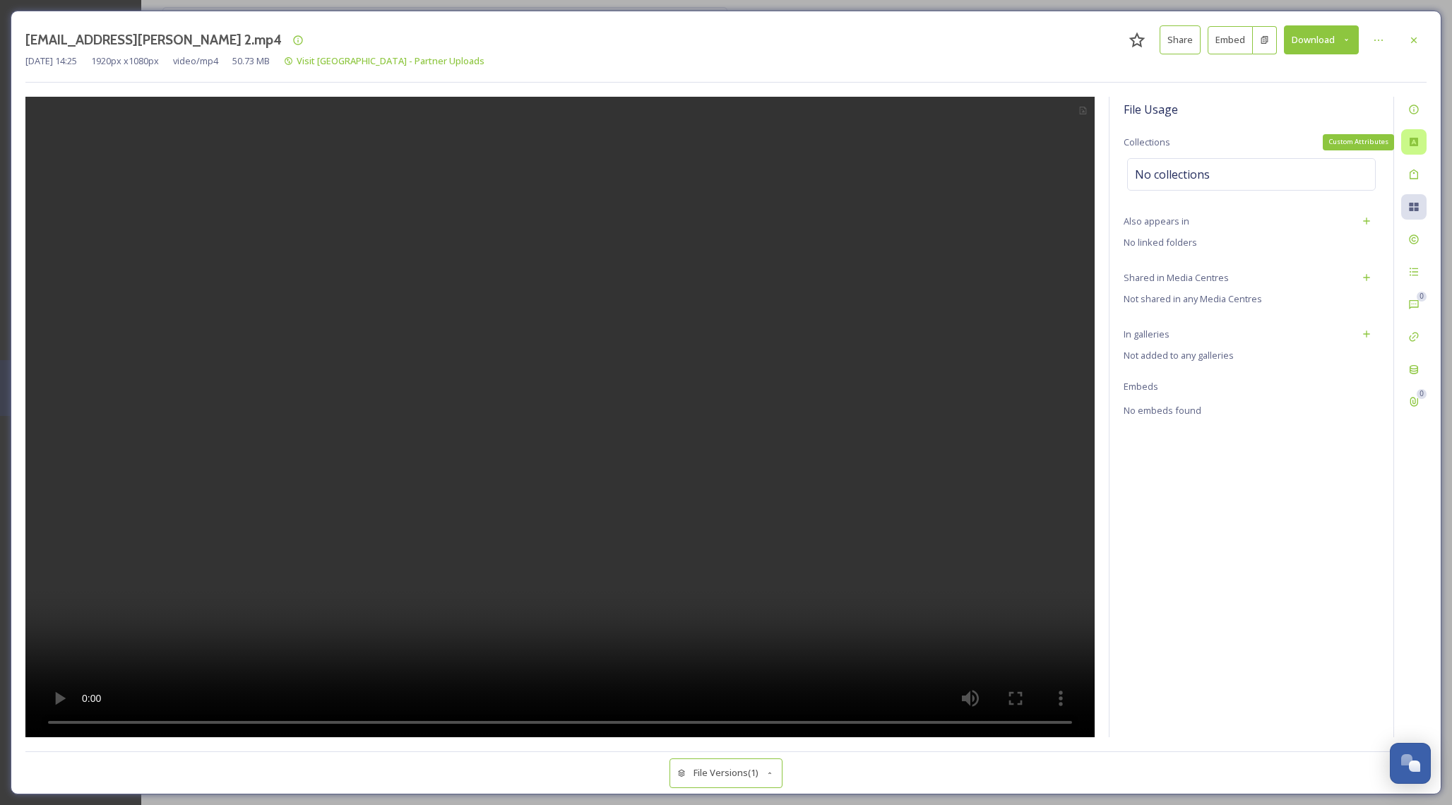
click at [1416, 142] on icon at bounding box center [1413, 142] width 8 height 8
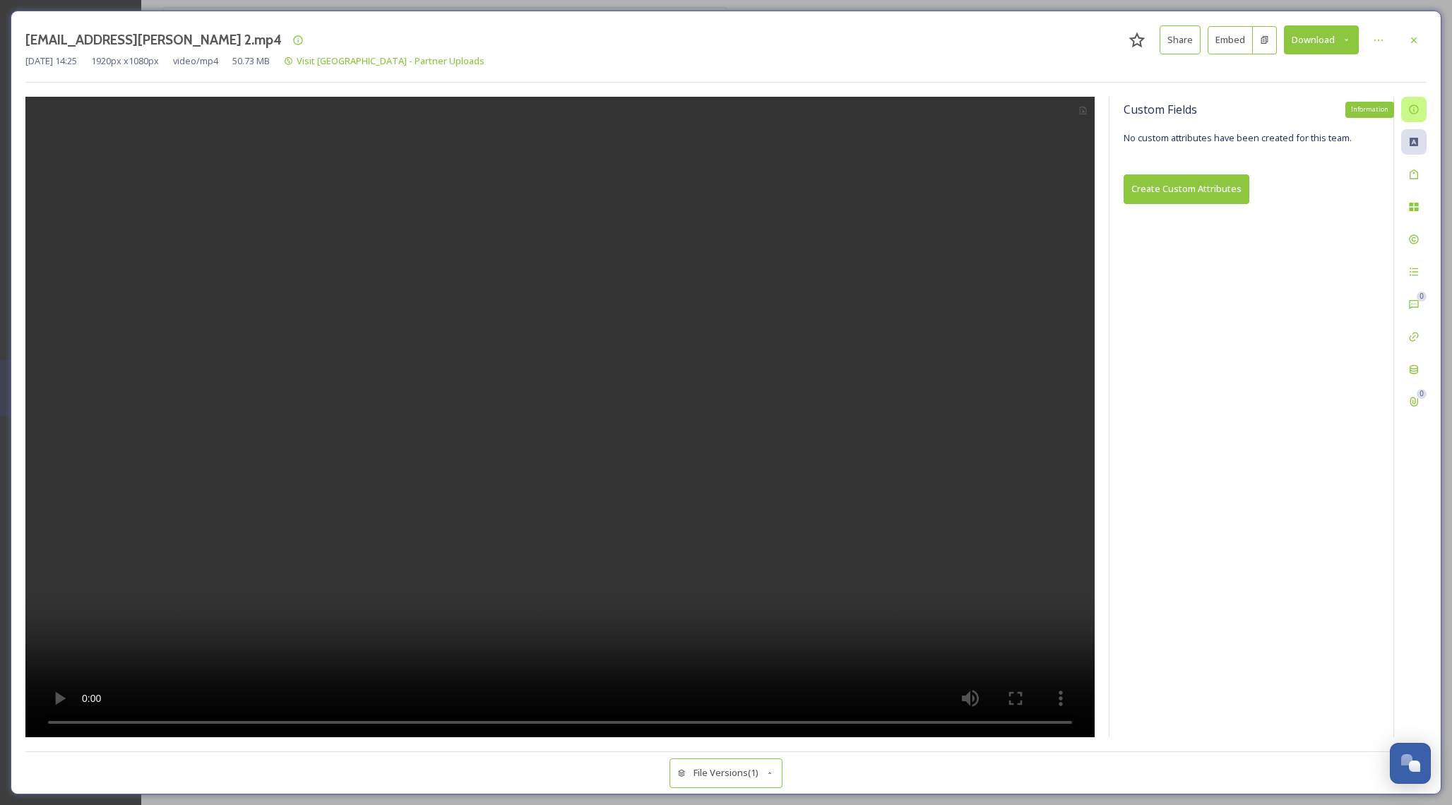
click at [1410, 110] on icon at bounding box center [1413, 109] width 11 height 11
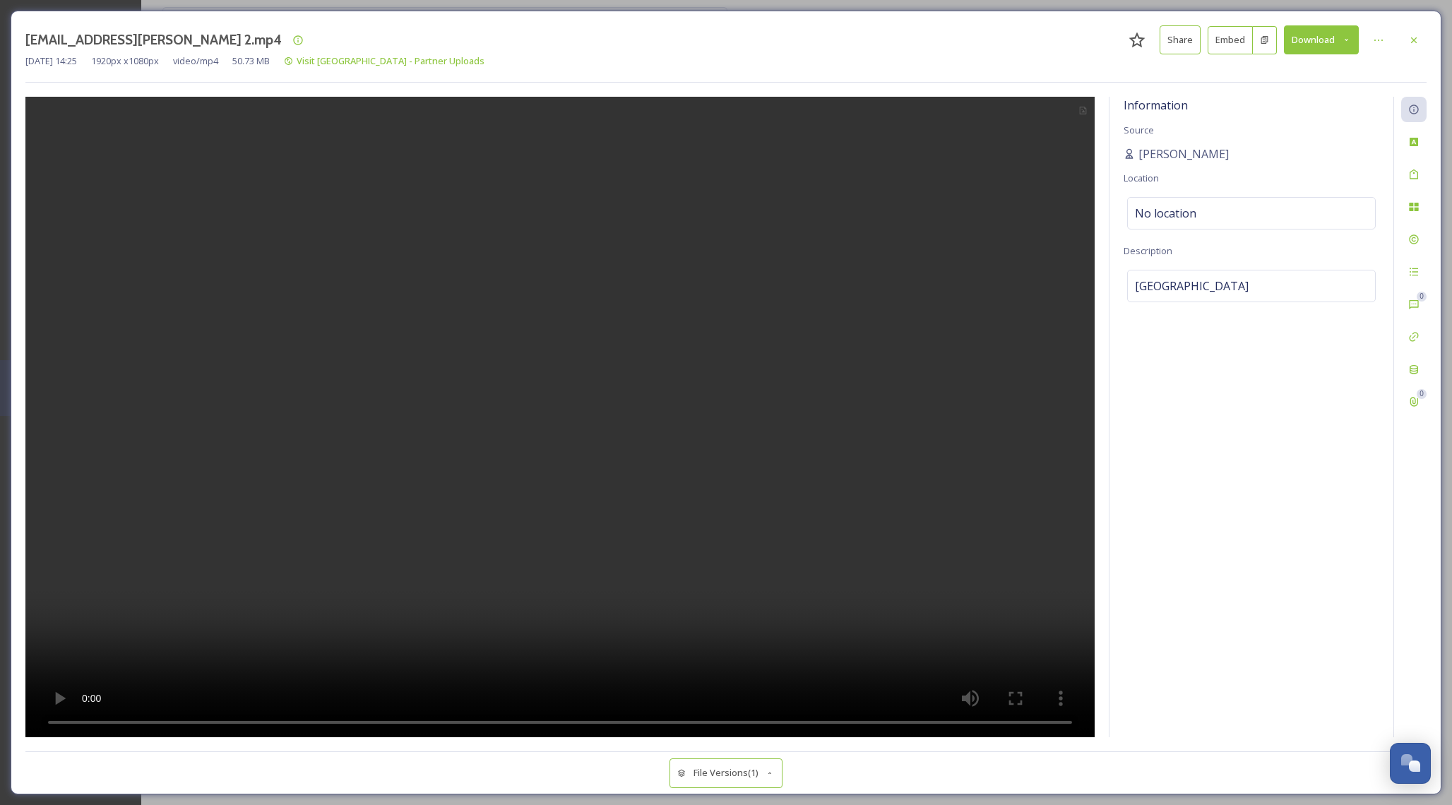
click at [1244, 232] on div "Information Source [PERSON_NAME] Location No location Description [GEOGRAPHIC_D…" at bounding box center [1251, 417] width 284 height 640
click at [1241, 224] on div "No location" at bounding box center [1251, 213] width 249 height 32
click at [1212, 210] on input at bounding box center [1251, 213] width 247 height 31
click at [1200, 283] on span "[GEOGRAPHIC_DATA]" at bounding box center [1192, 286] width 114 height 17
click at [1200, 283] on textarea "[GEOGRAPHIC_DATA]" at bounding box center [1251, 328] width 256 height 117
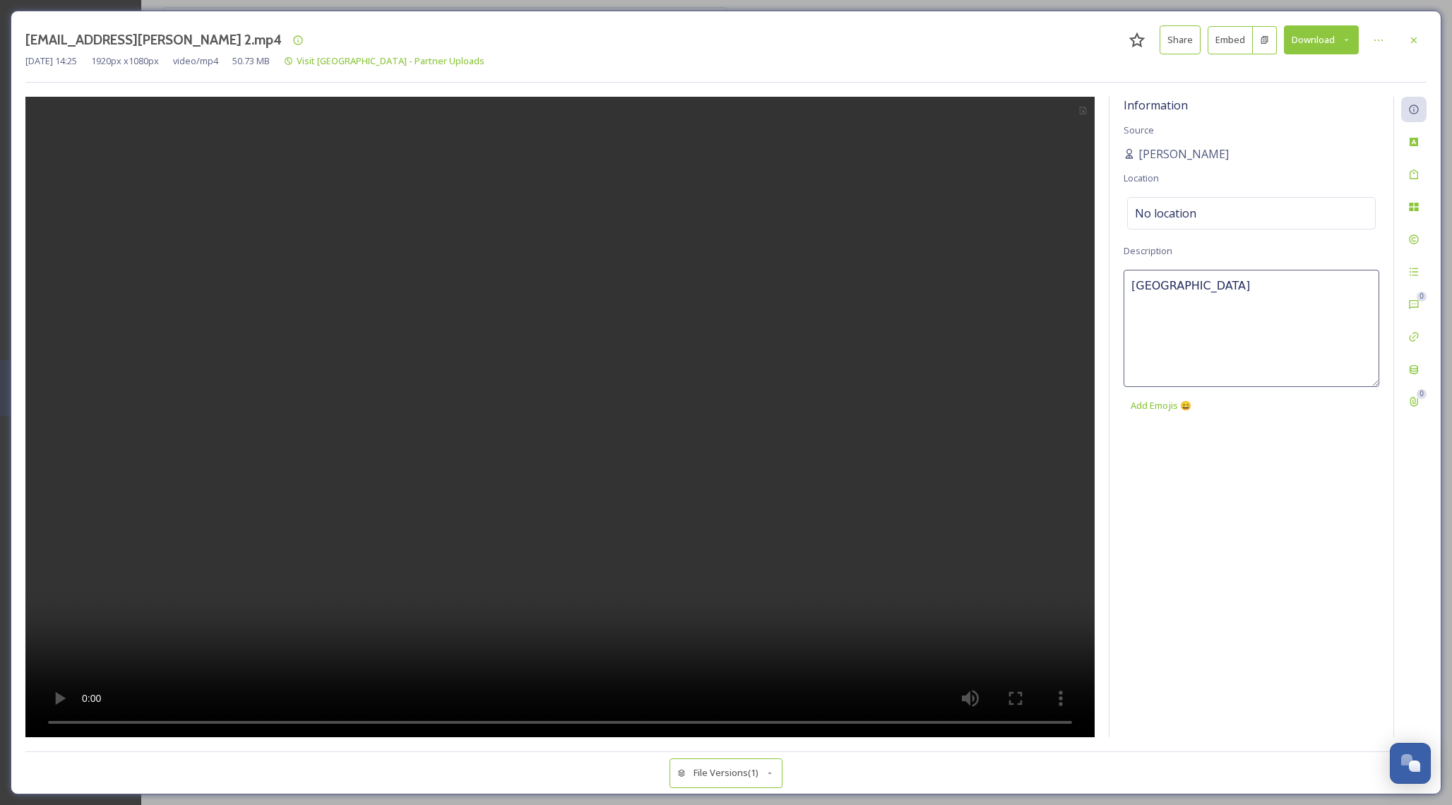
click at [1200, 283] on textarea "[GEOGRAPHIC_DATA]" at bounding box center [1251, 328] width 256 height 117
click at [1181, 228] on div "Information Source [PERSON_NAME] Location No location Description [GEOGRAPHIC_D…" at bounding box center [1251, 417] width 284 height 640
click at [1176, 212] on span "No location" at bounding box center [1165, 213] width 61 height 17
click at [1176, 212] on input at bounding box center [1251, 213] width 247 height 31
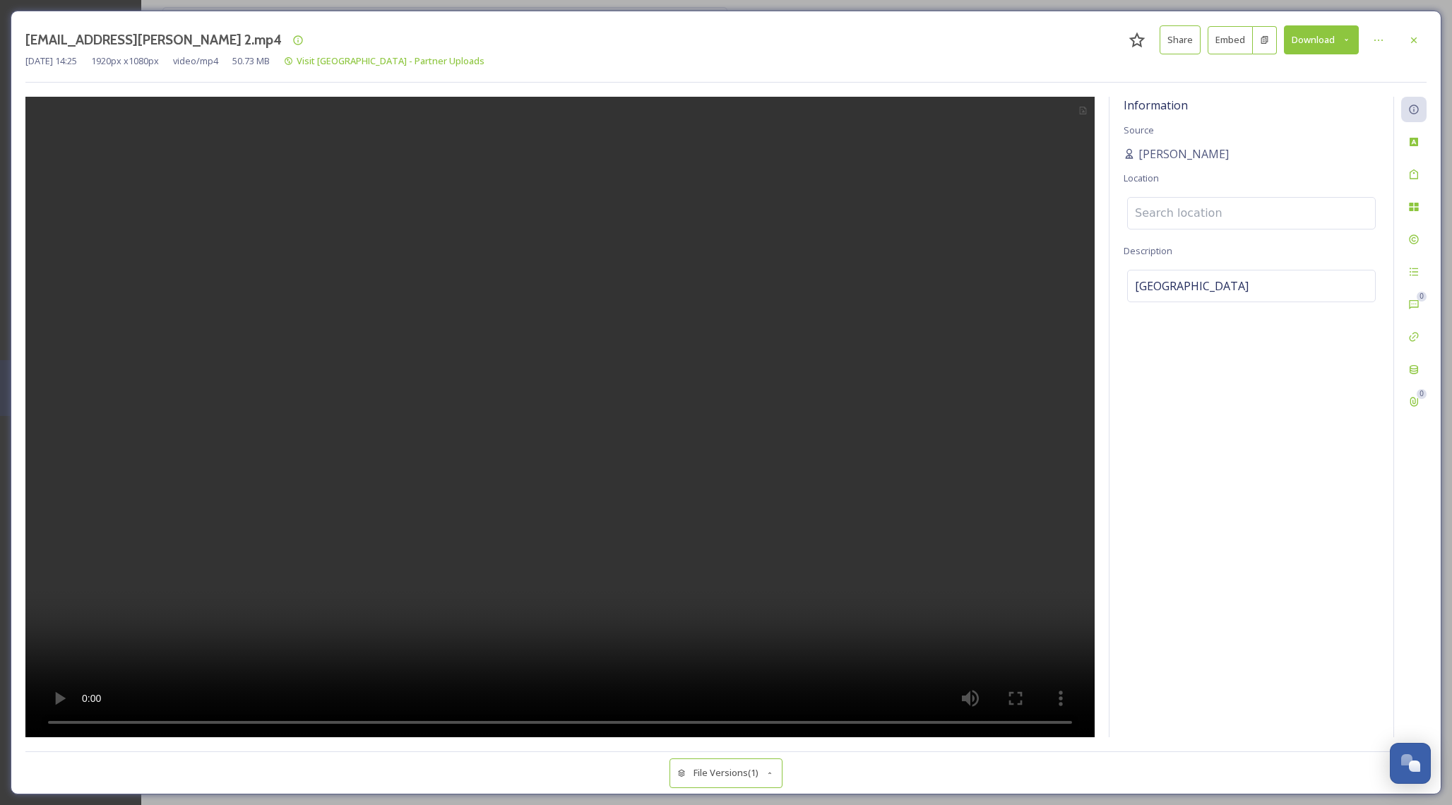
paste input "[GEOGRAPHIC_DATA]"
type input "[GEOGRAPHIC_DATA]"
click at [1197, 244] on span "[GEOGRAPHIC_DATA]" at bounding box center [1180, 248] width 90 height 13
click at [1186, 213] on span "No location" at bounding box center [1165, 213] width 61 height 17
click at [1179, 215] on input at bounding box center [1251, 213] width 247 height 31
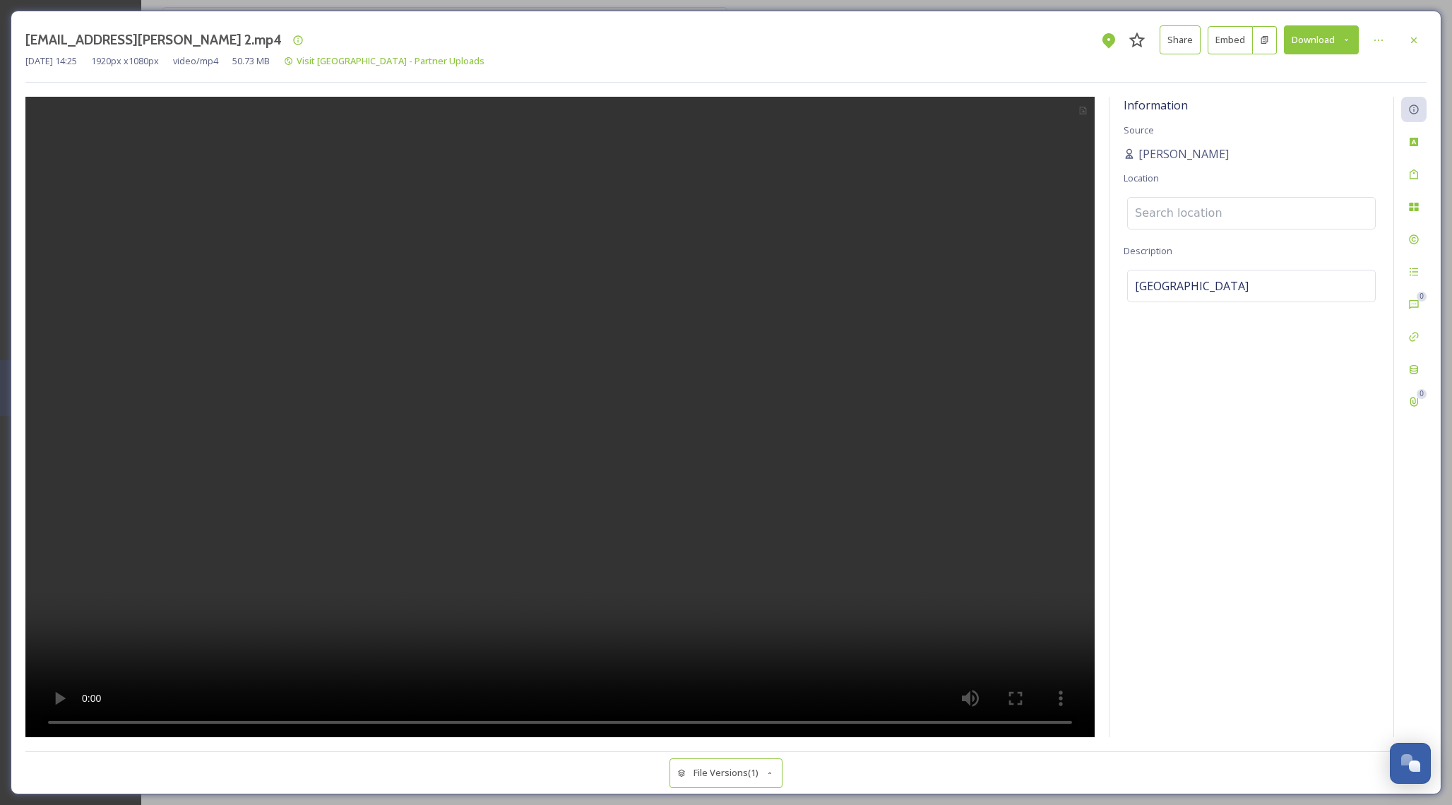
paste input "[GEOGRAPHIC_DATA]"
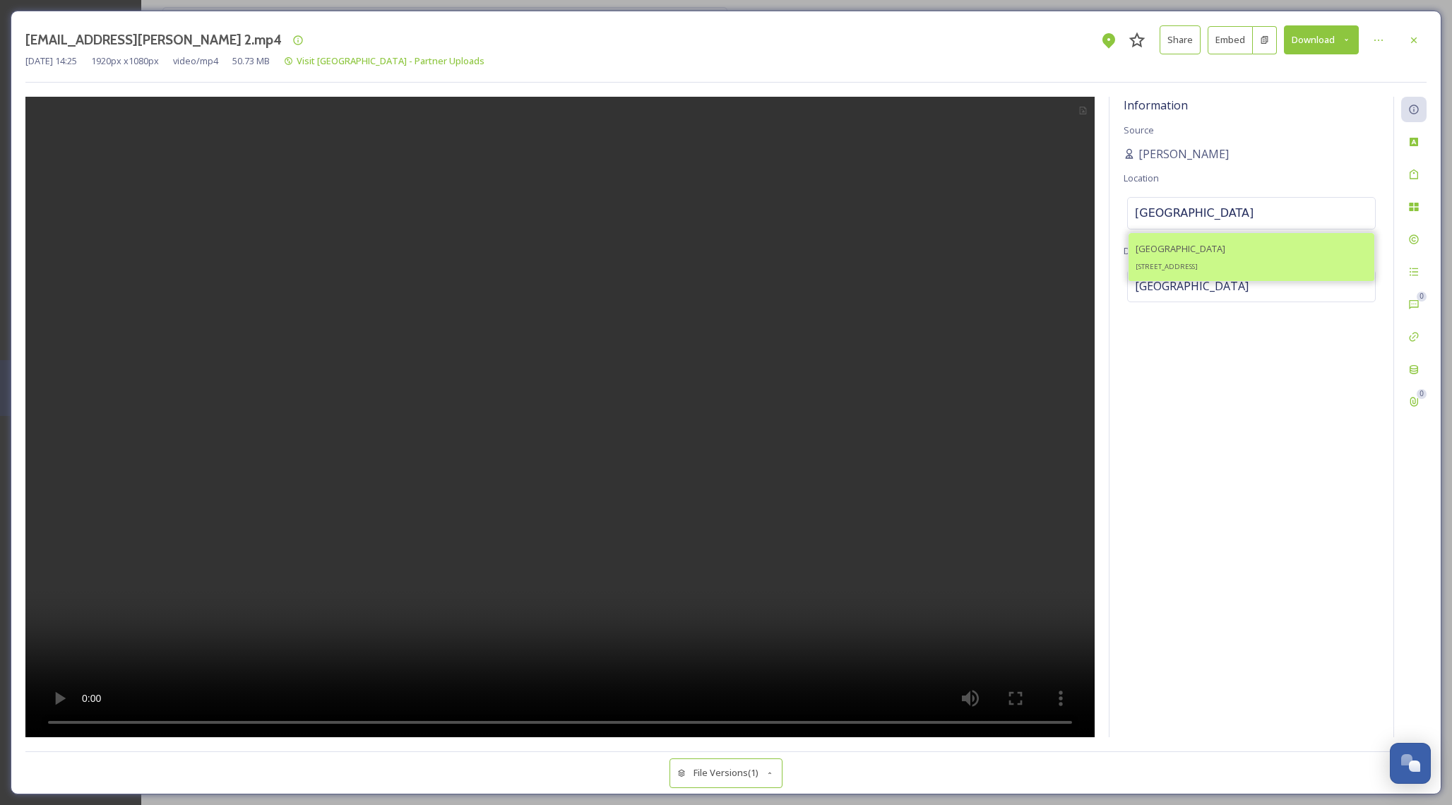
type input "[GEOGRAPHIC_DATA]"
click at [1194, 257] on div "[GEOGRAPHIC_DATA] [STREET_ADDRESS]" at bounding box center [1180, 257] width 90 height 34
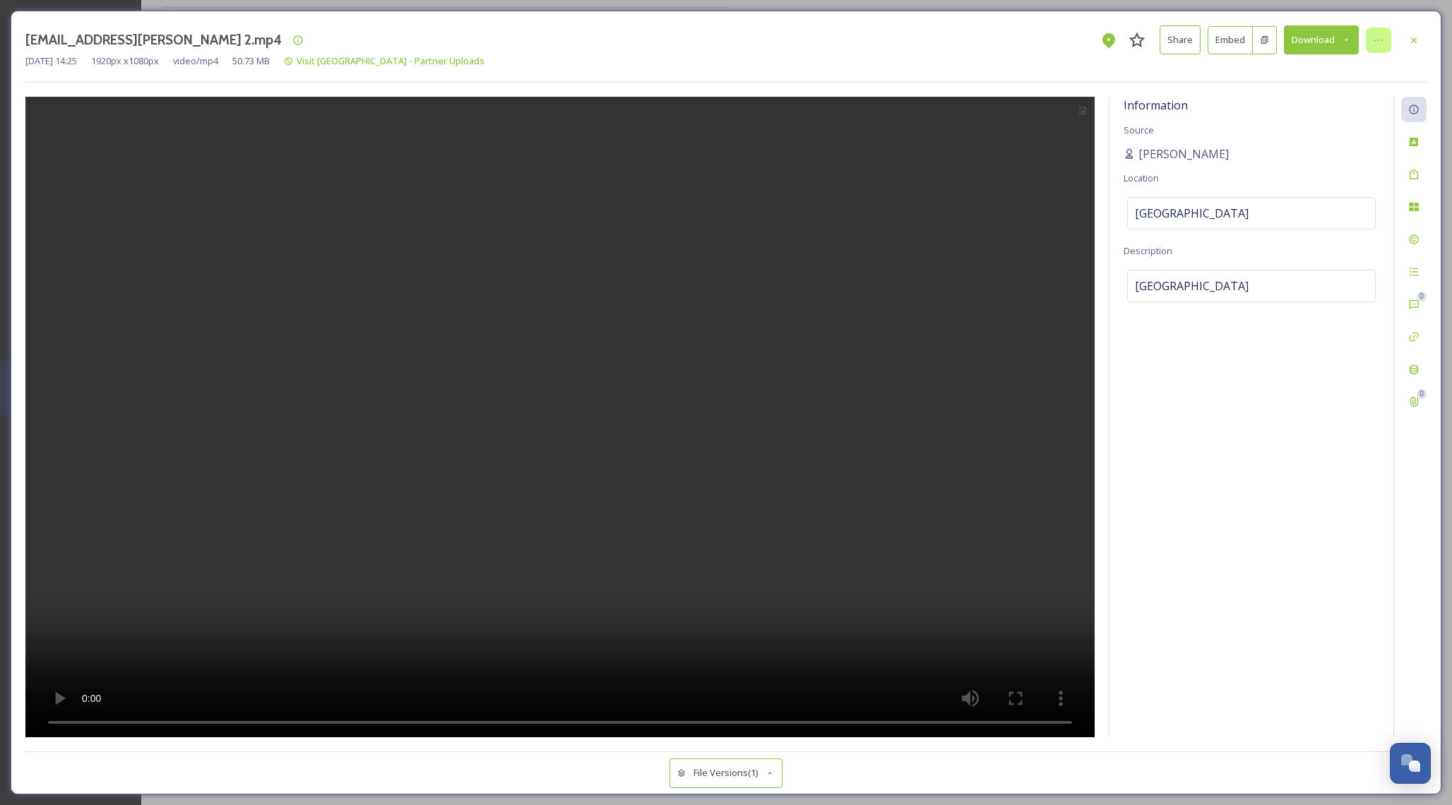
click at [1385, 41] on div at bounding box center [1378, 40] width 25 height 25
click at [1305, 96] on div "Move to Folder" at bounding box center [1309, 99] width 168 height 28
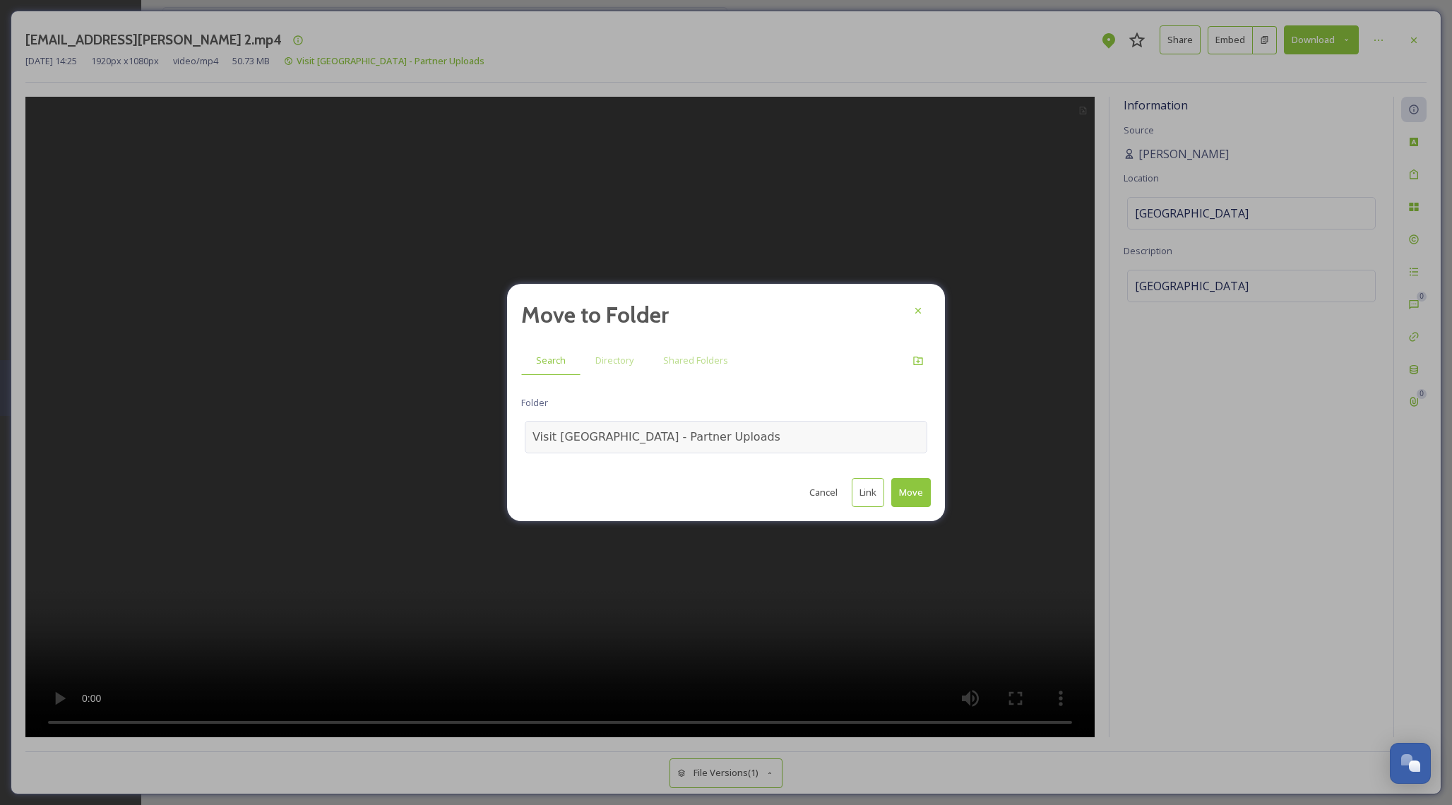
click at [636, 443] on div "Visit [GEOGRAPHIC_DATA] - Partner Uploads" at bounding box center [656, 437] width 248 height 17
click at [652, 430] on input at bounding box center [602, 437] width 155 height 31
click at [690, 440] on div at bounding box center [726, 437] width 402 height 32
click at [684, 436] on div at bounding box center [726, 437] width 402 height 32
click at [597, 371] on div "Directory" at bounding box center [614, 360] width 68 height 29
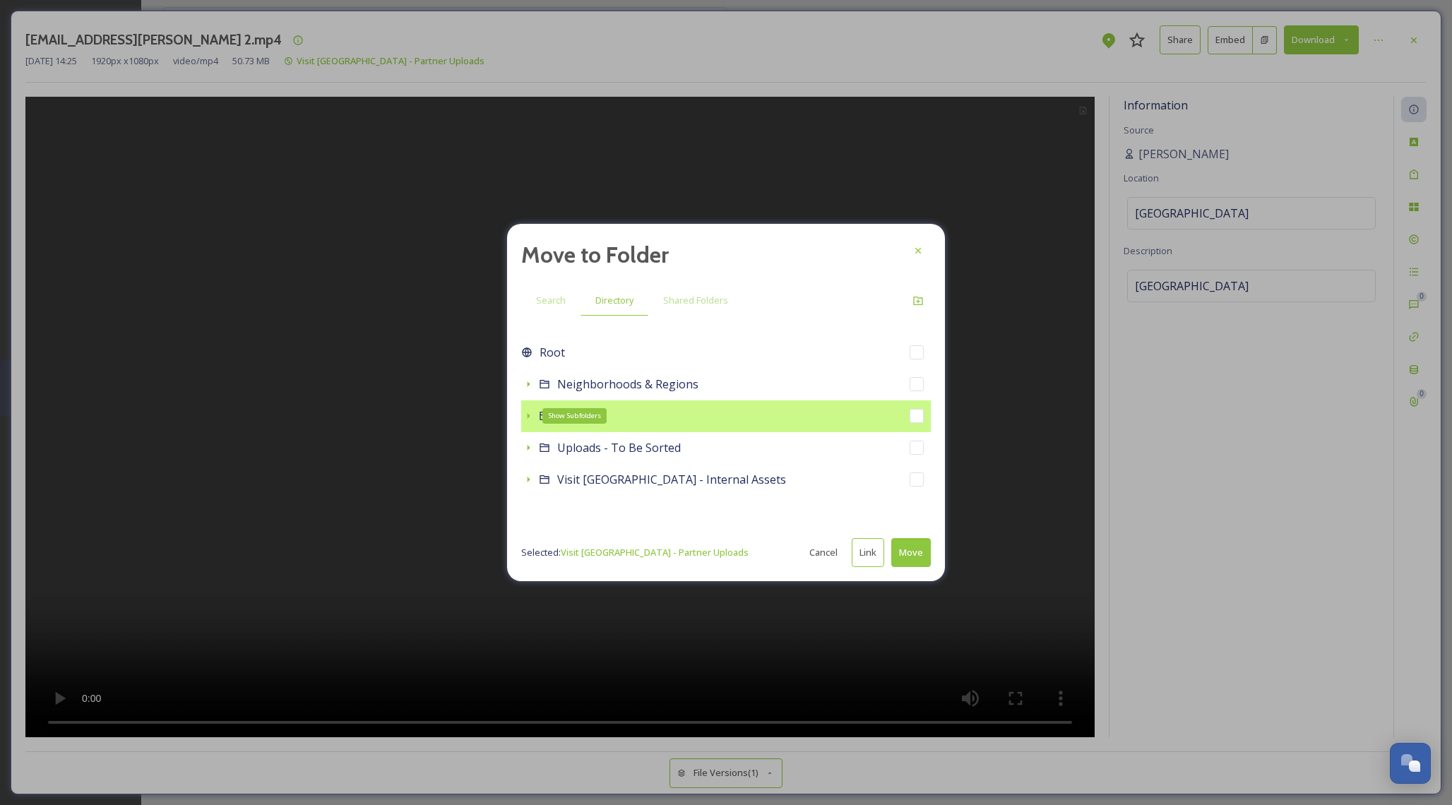
click at [535, 414] on div "Show Subfolders" at bounding box center [528, 416] width 14 height 14
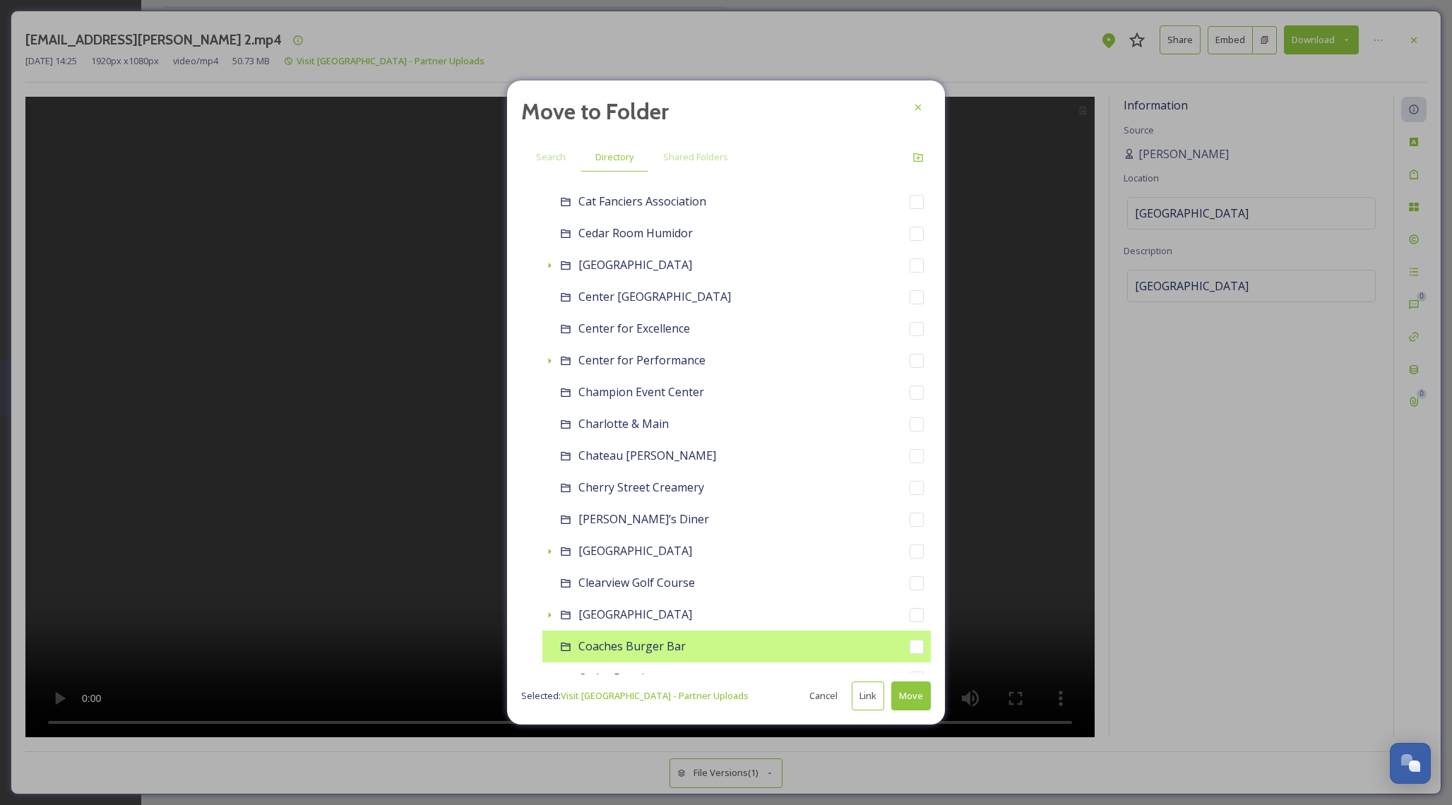
scroll to position [1782, 0]
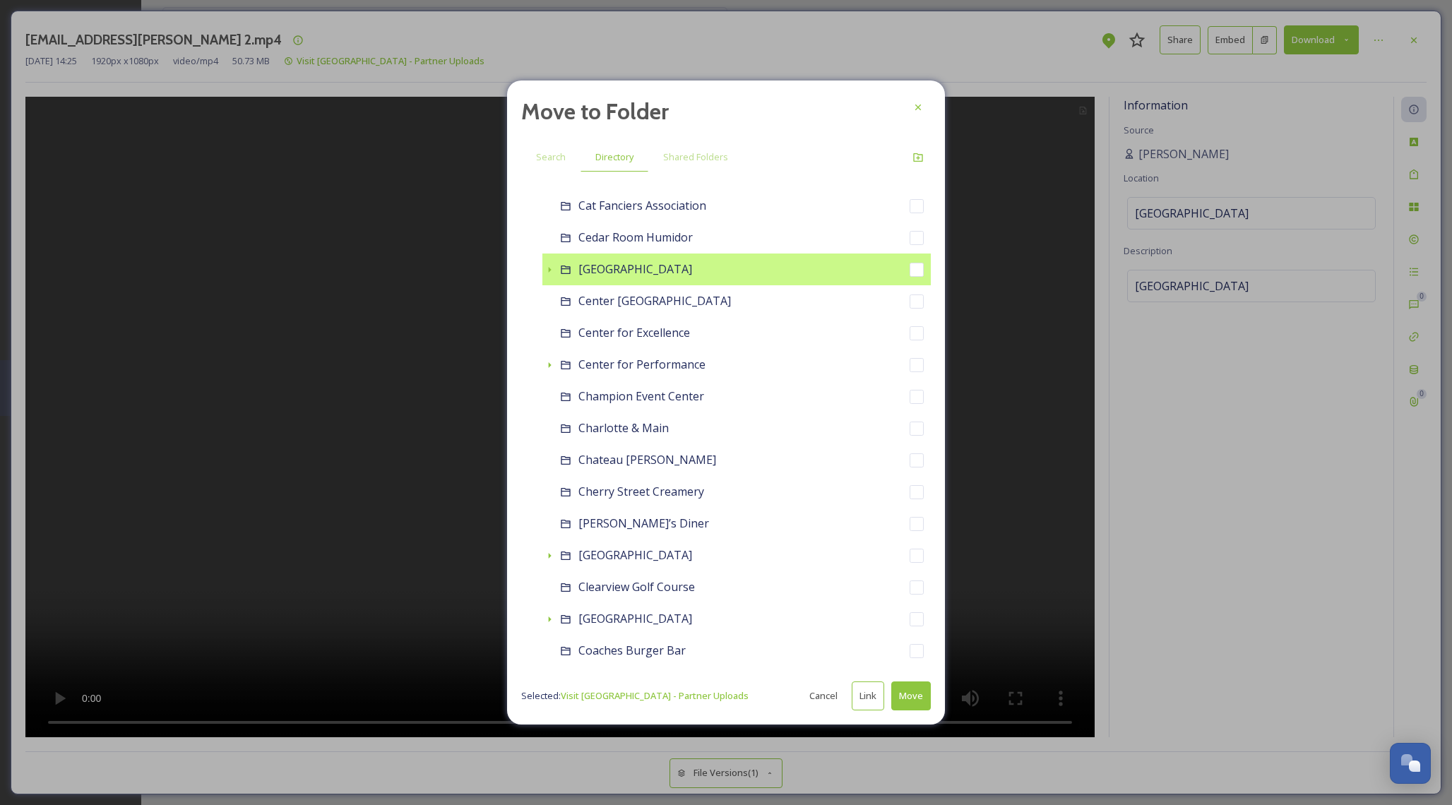
click at [585, 263] on span "[GEOGRAPHIC_DATA]" at bounding box center [635, 269] width 114 height 16
checkbox input "true"
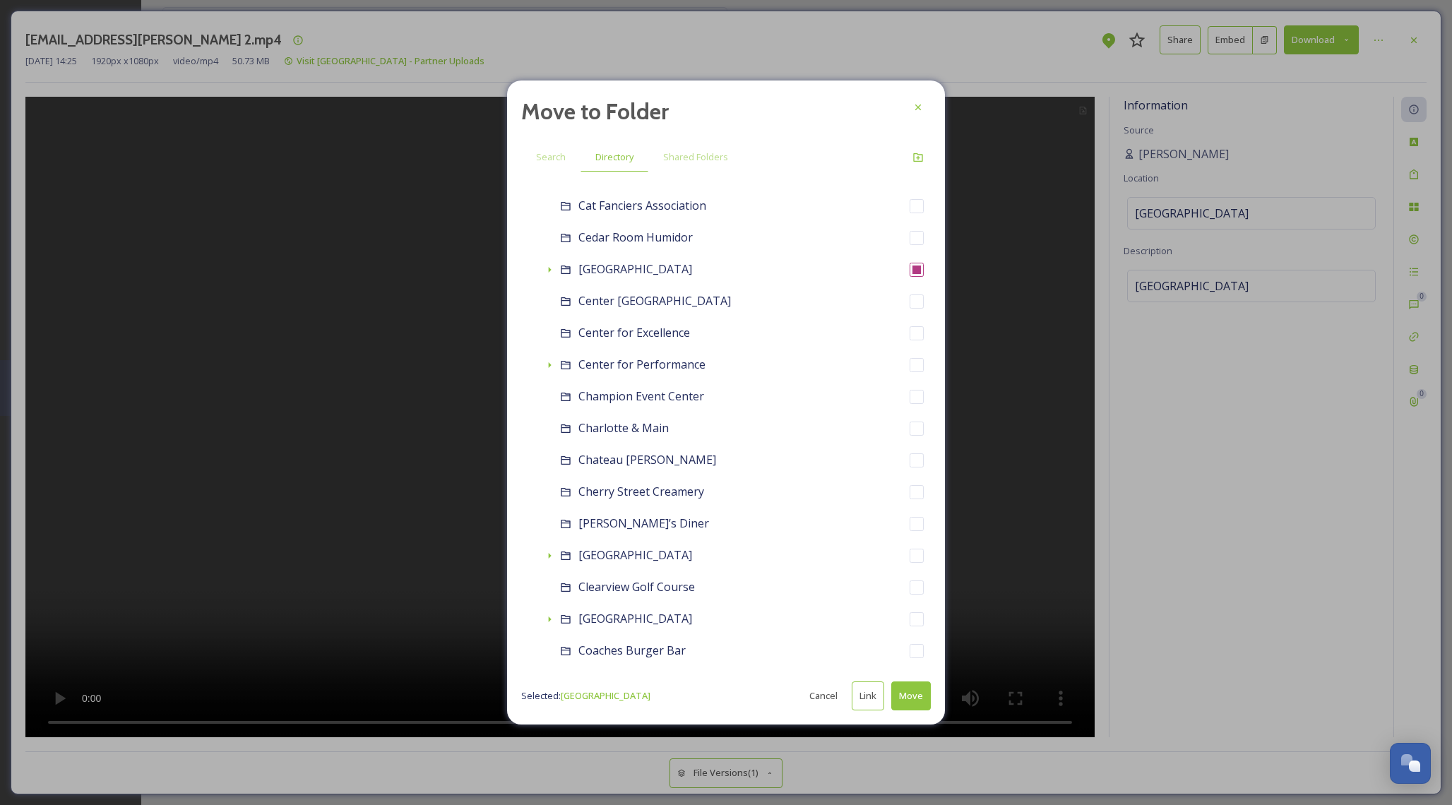
click at [900, 691] on button "Move" at bounding box center [911, 695] width 40 height 29
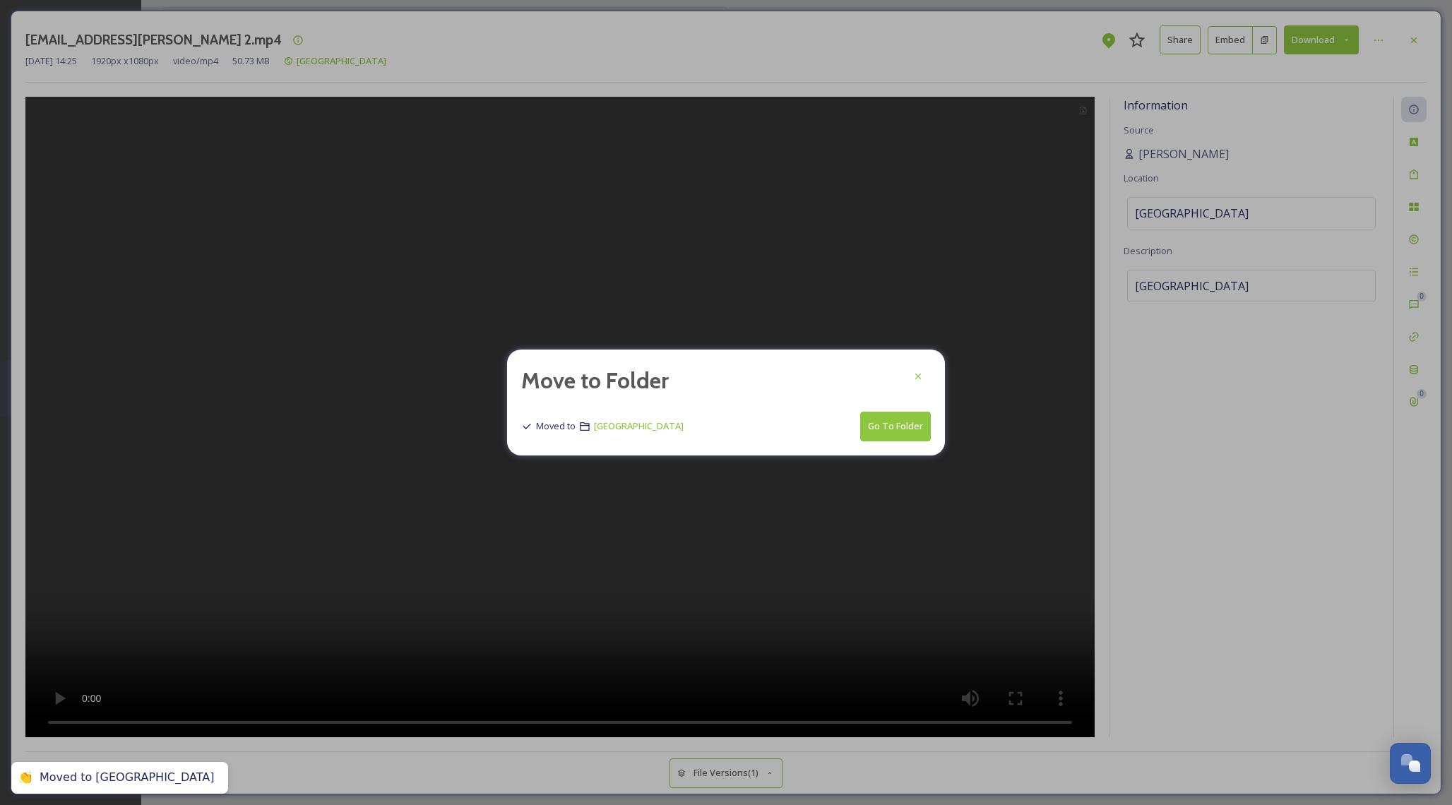
click at [910, 417] on button "Go To Folder" at bounding box center [895, 426] width 71 height 29
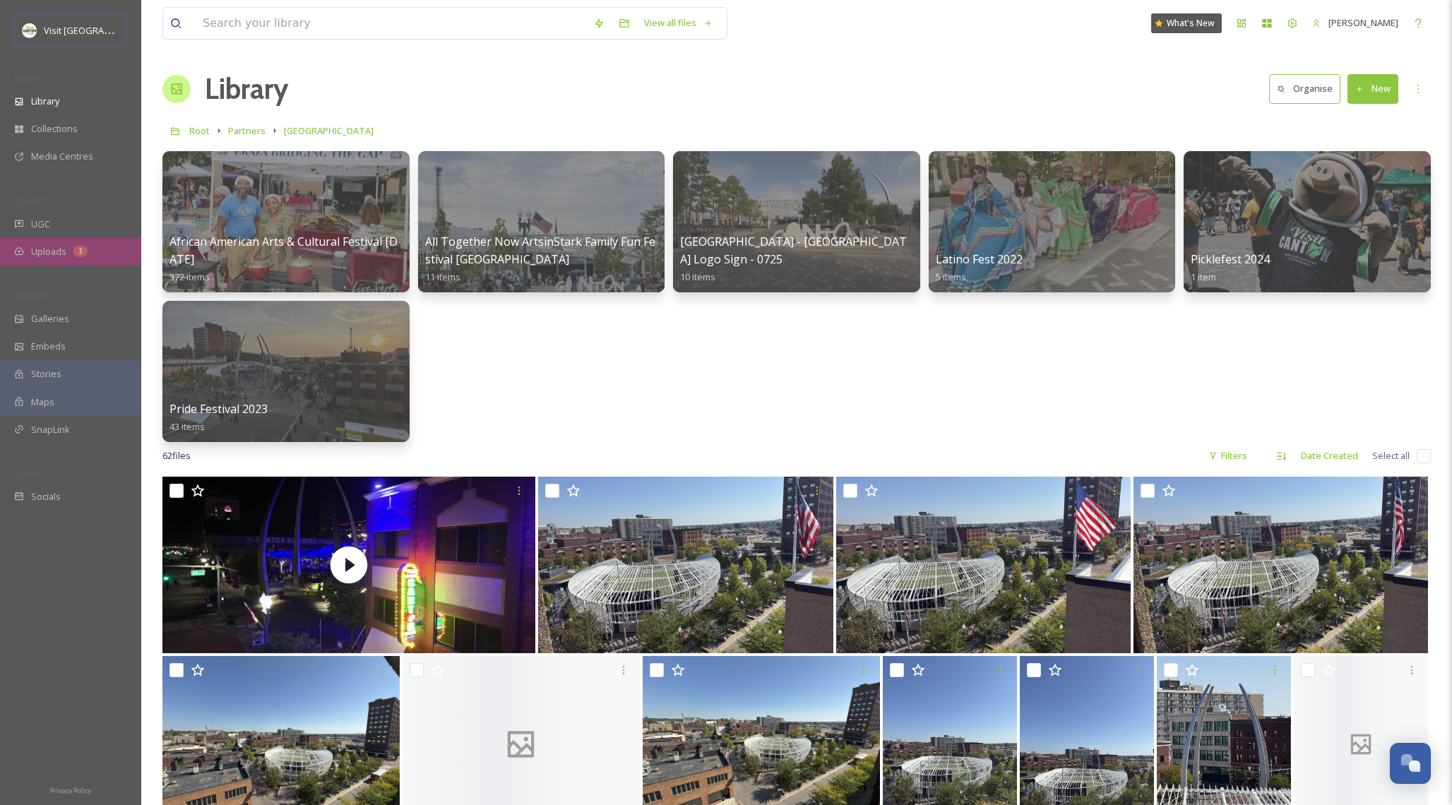
click at [38, 246] on span "Uploads" at bounding box center [48, 251] width 35 height 13
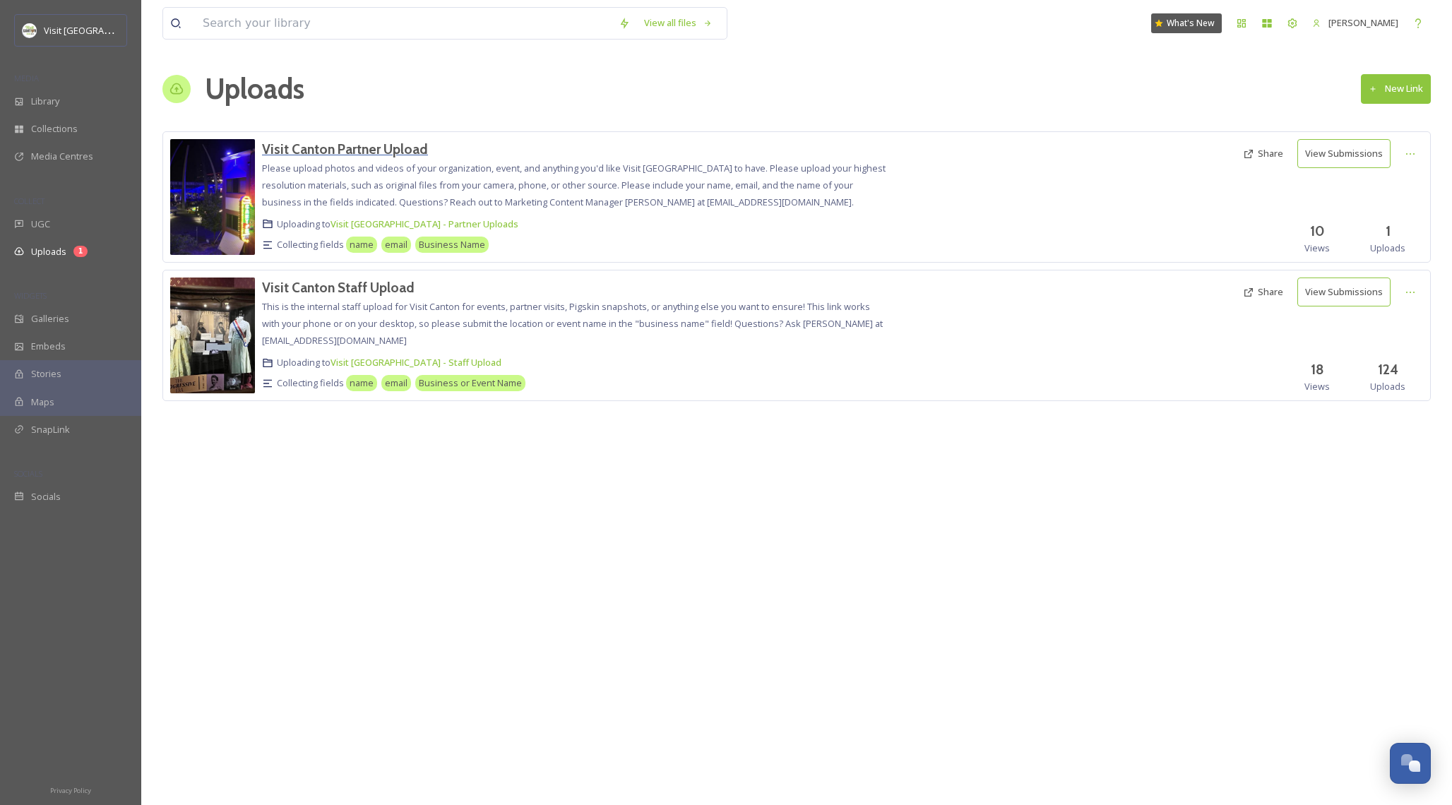
click at [398, 150] on h3 "Visit Canton Partner Upload" at bounding box center [345, 149] width 166 height 17
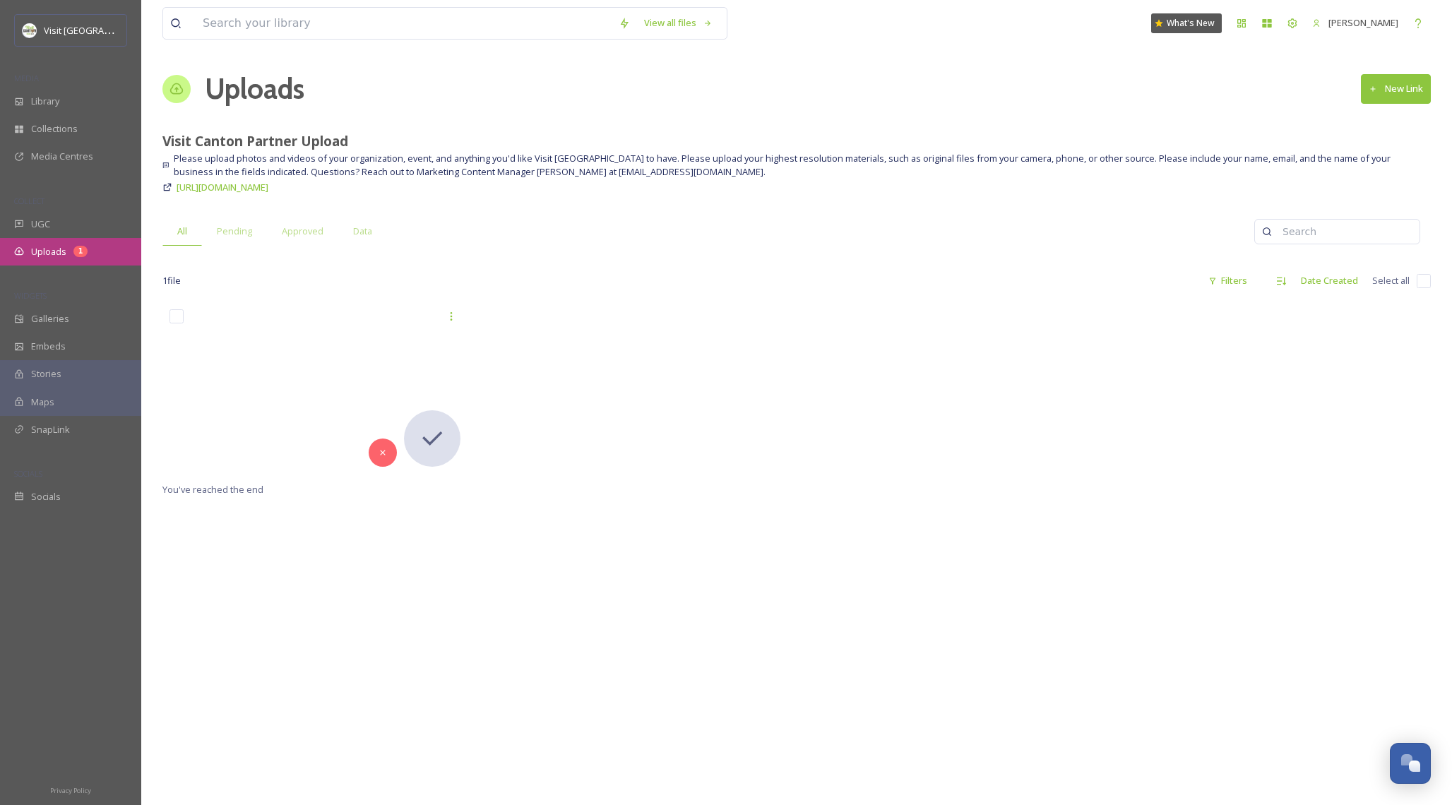
click at [48, 257] on span "Uploads" at bounding box center [48, 251] width 35 height 13
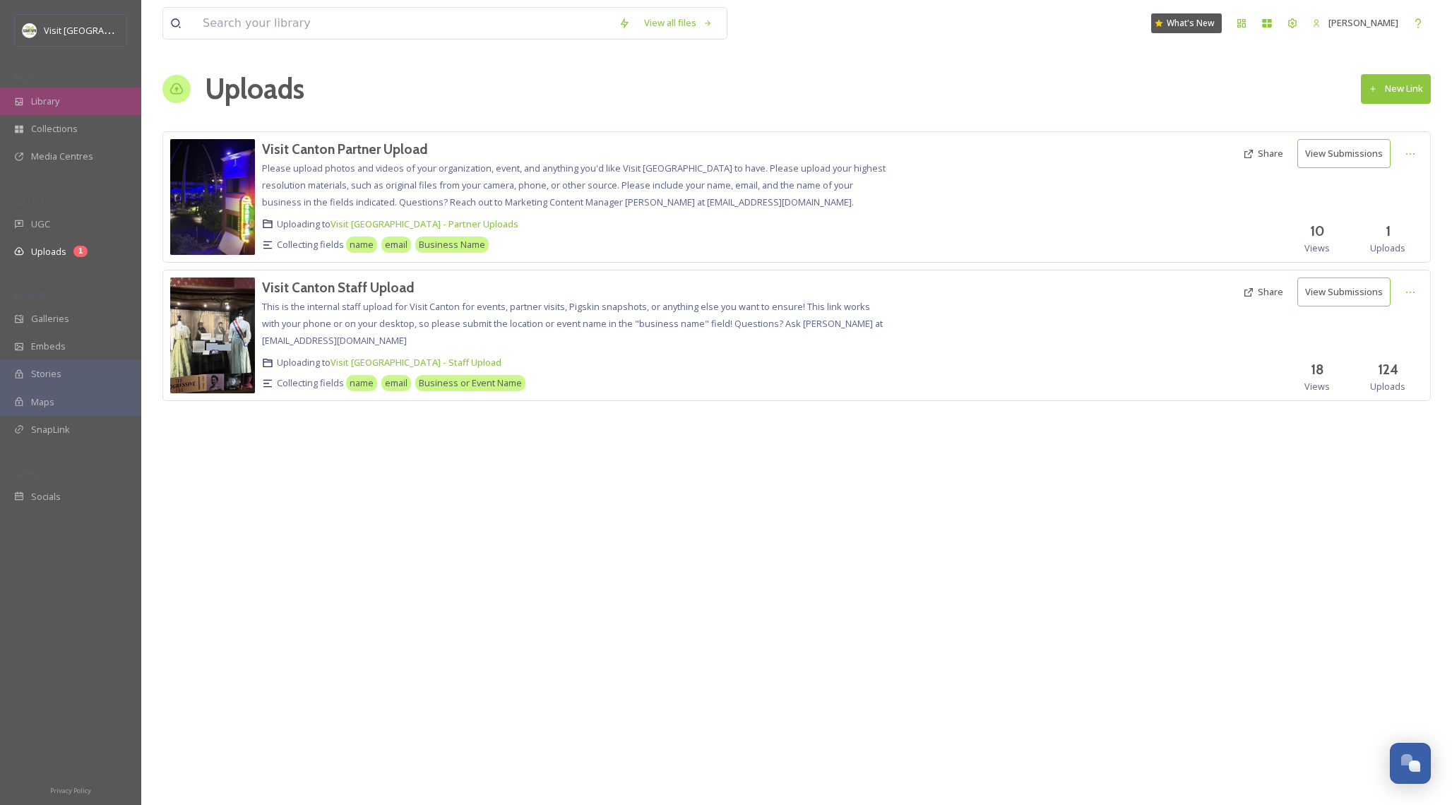
click at [68, 100] on div "Library" at bounding box center [70, 102] width 141 height 28
